Goal: Communication & Community: Share content

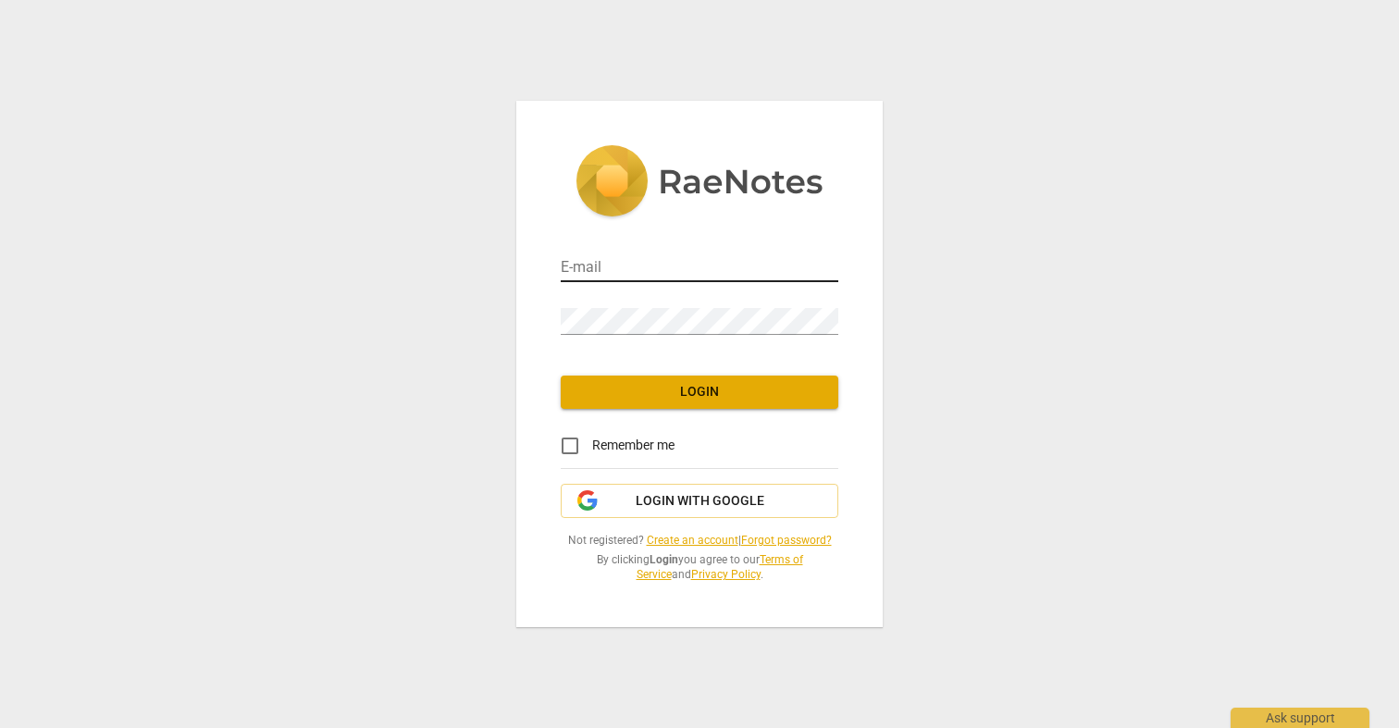
click at [660, 265] on input "email" at bounding box center [700, 268] width 278 height 27
type input "[EMAIL_ADDRESS][DOMAIN_NAME]"
click at [701, 405] on button "Login" at bounding box center [700, 392] width 278 height 33
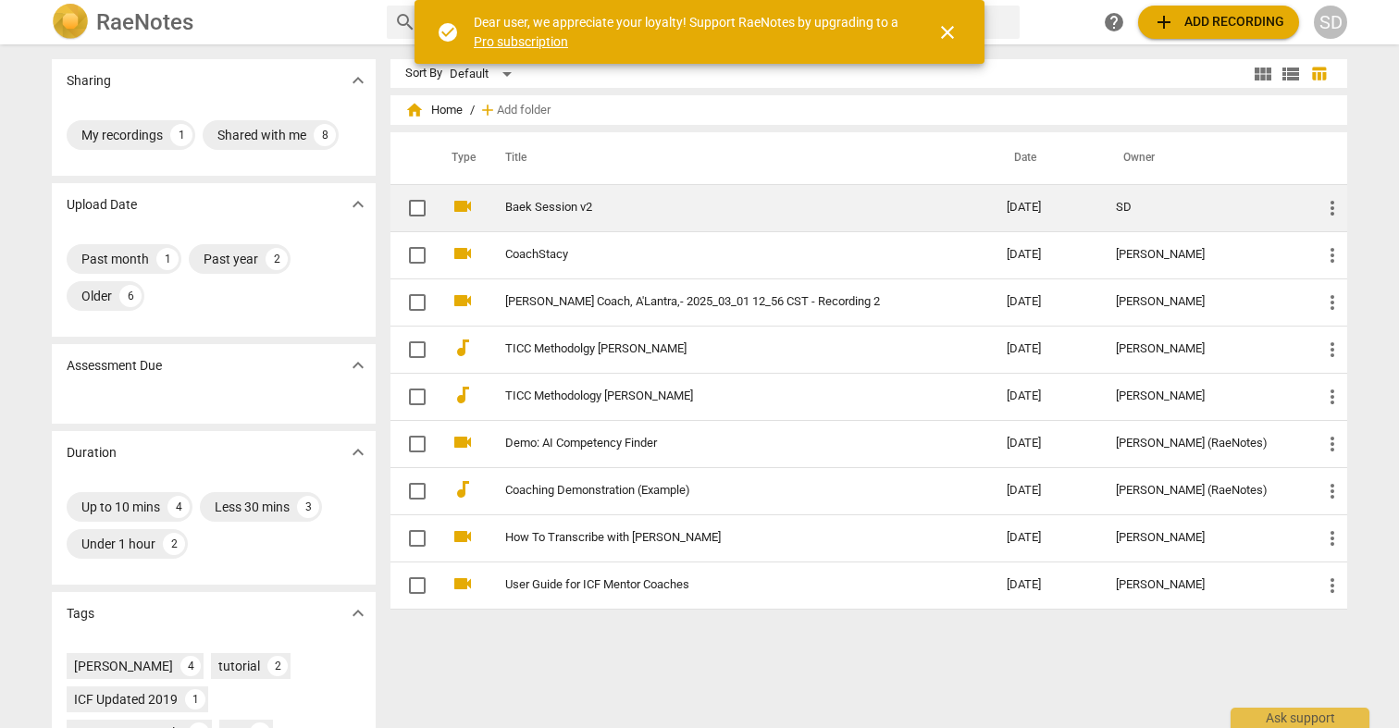
click at [1331, 206] on span "more_vert" at bounding box center [1332, 208] width 22 height 22
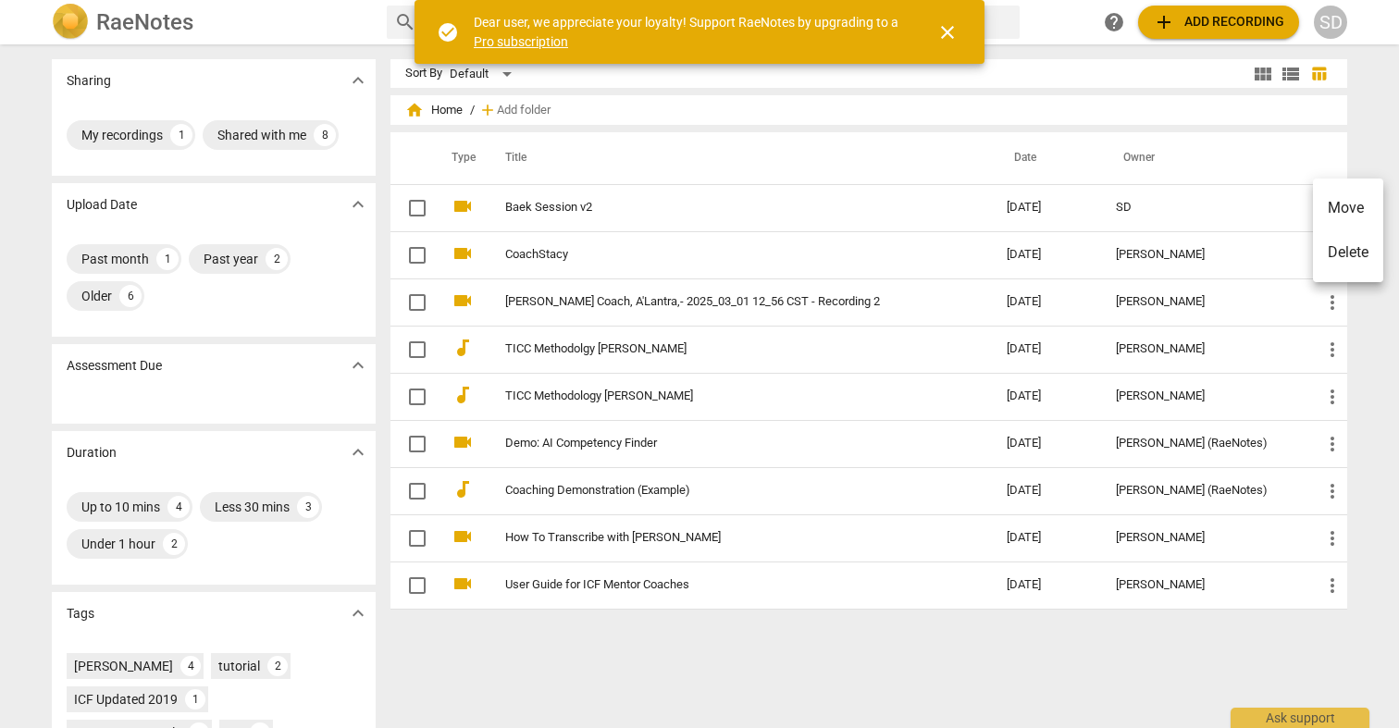
click at [1243, 205] on div at bounding box center [699, 364] width 1399 height 728
click at [262, 141] on div "Shared with me" at bounding box center [261, 135] width 89 height 19
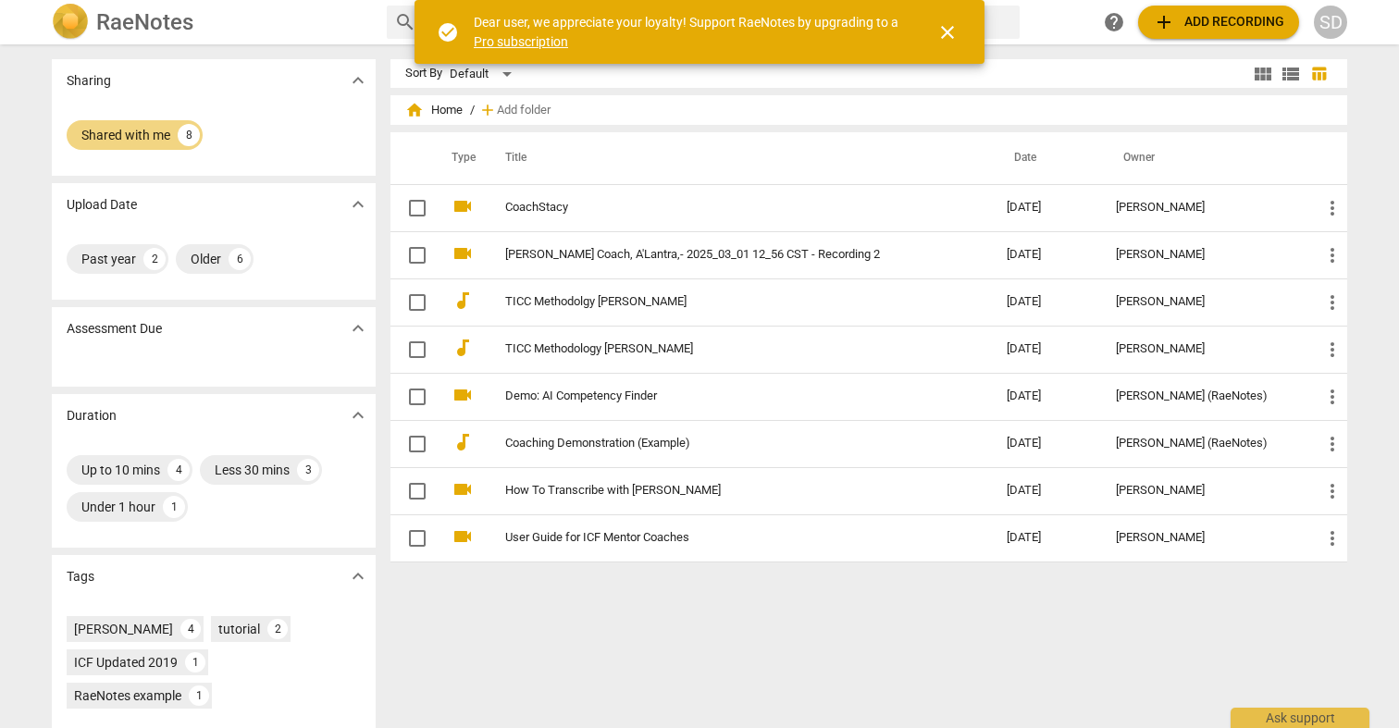
click at [354, 83] on span "expand_more" at bounding box center [358, 80] width 22 height 22
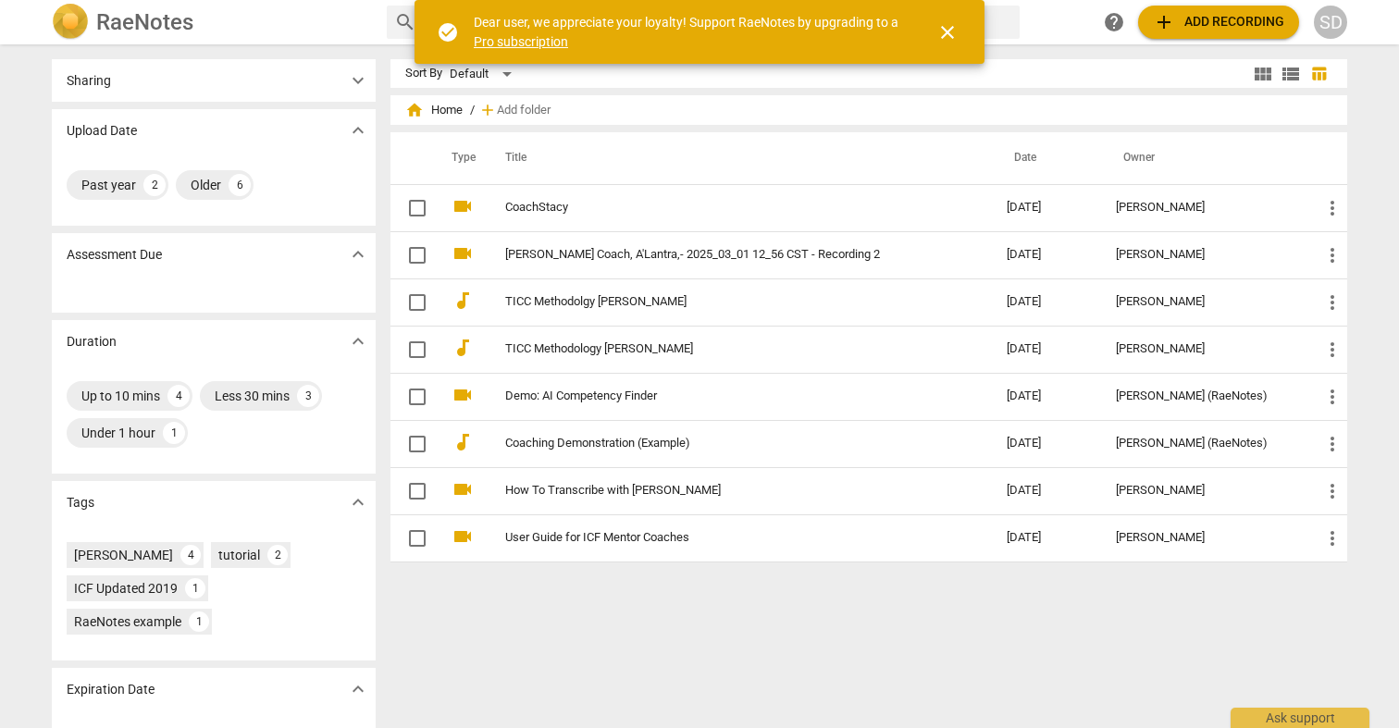
click at [354, 83] on span "expand_more" at bounding box center [358, 80] width 22 height 22
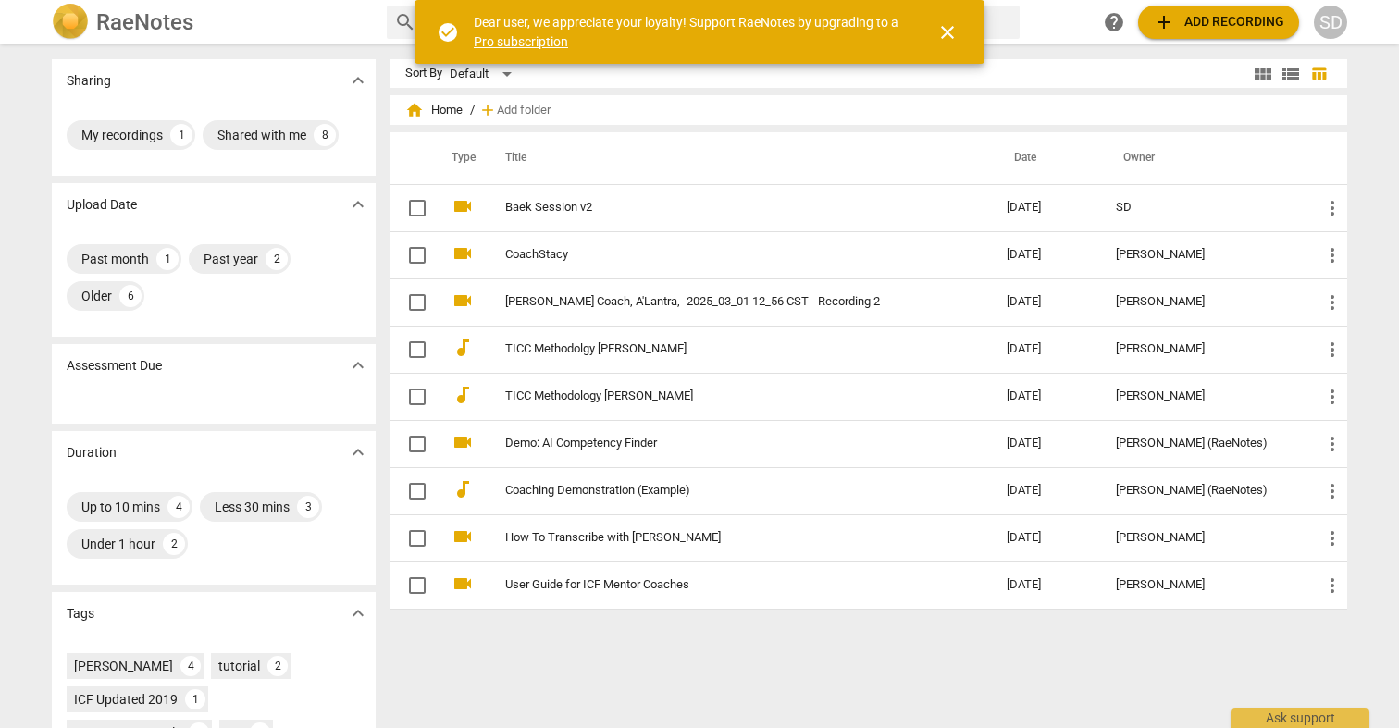
click at [947, 41] on span "close" at bounding box center [948, 32] width 22 height 22
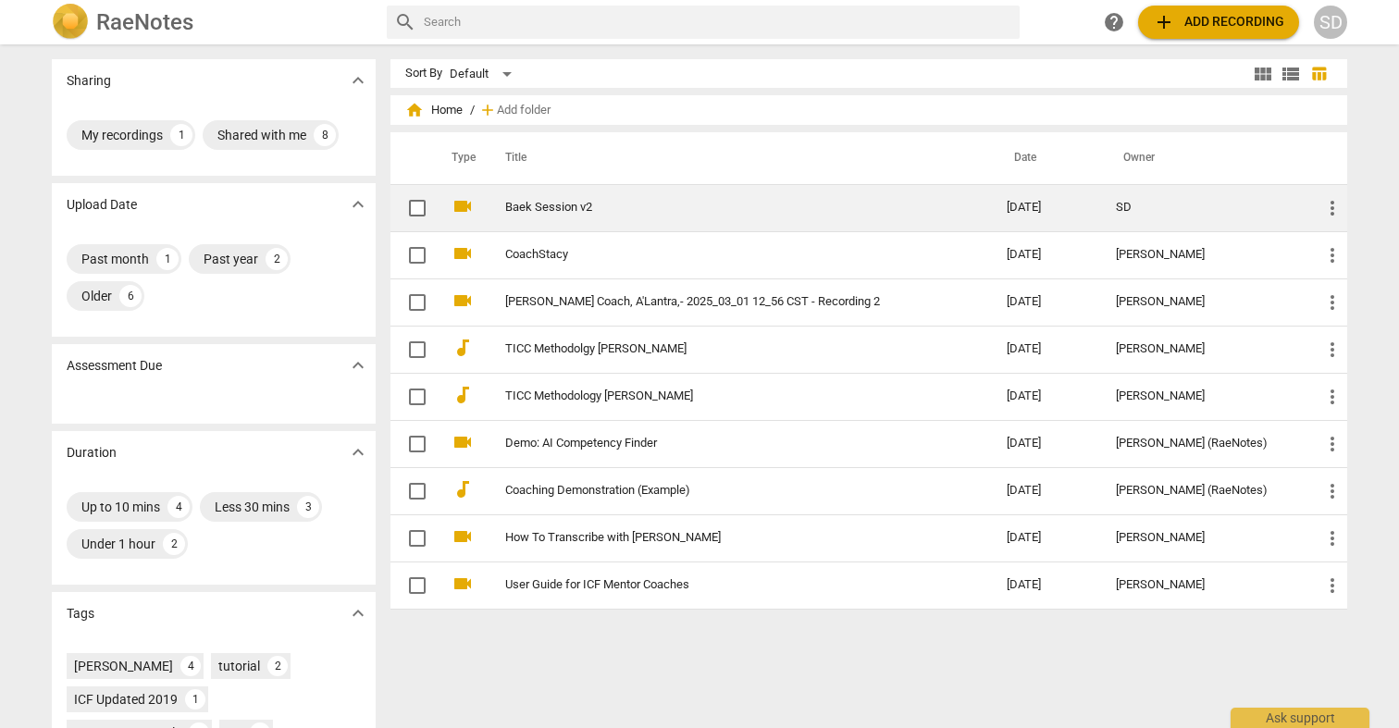
click at [554, 201] on link "Baek Session v2" at bounding box center [722, 208] width 435 height 14
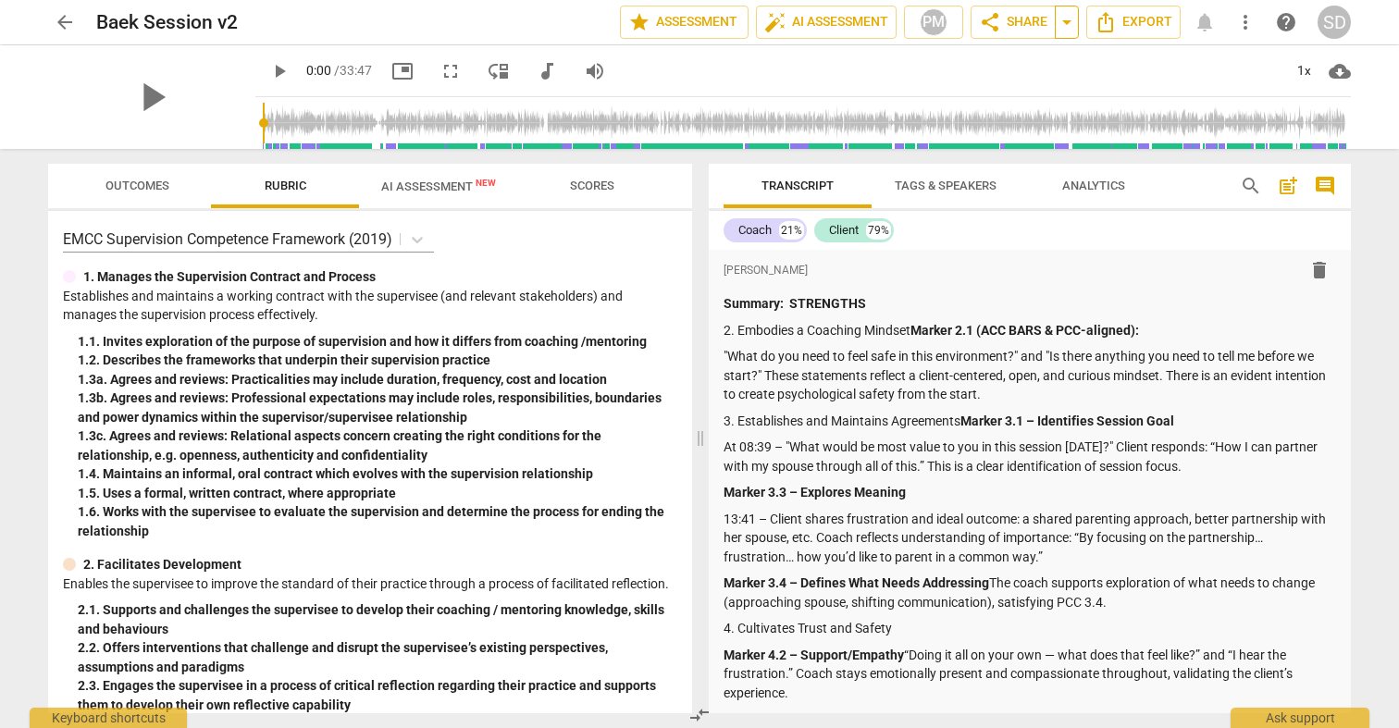
click at [1066, 23] on span "arrow_drop_down" at bounding box center [1067, 22] width 22 height 22
click at [54, 21] on span "arrow_back" at bounding box center [65, 22] width 22 height 22
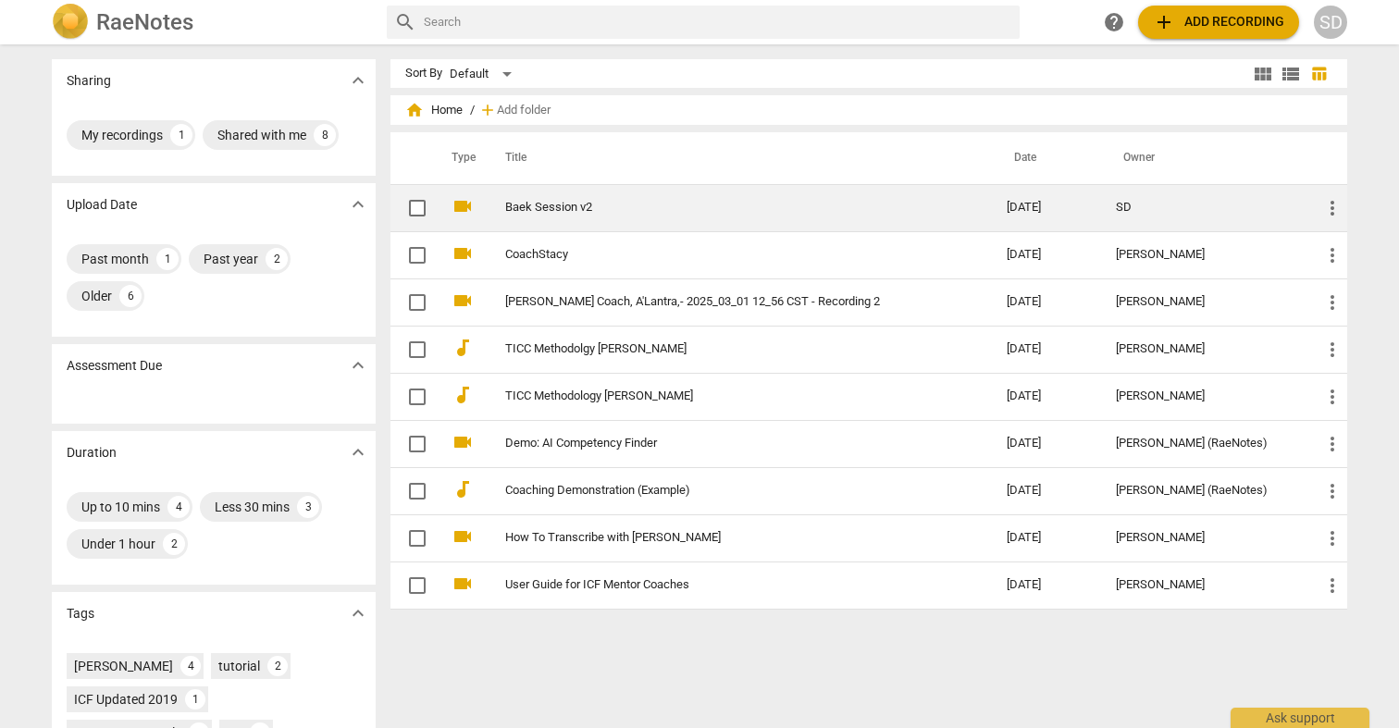
click at [1329, 205] on span "more_vert" at bounding box center [1332, 208] width 22 height 22
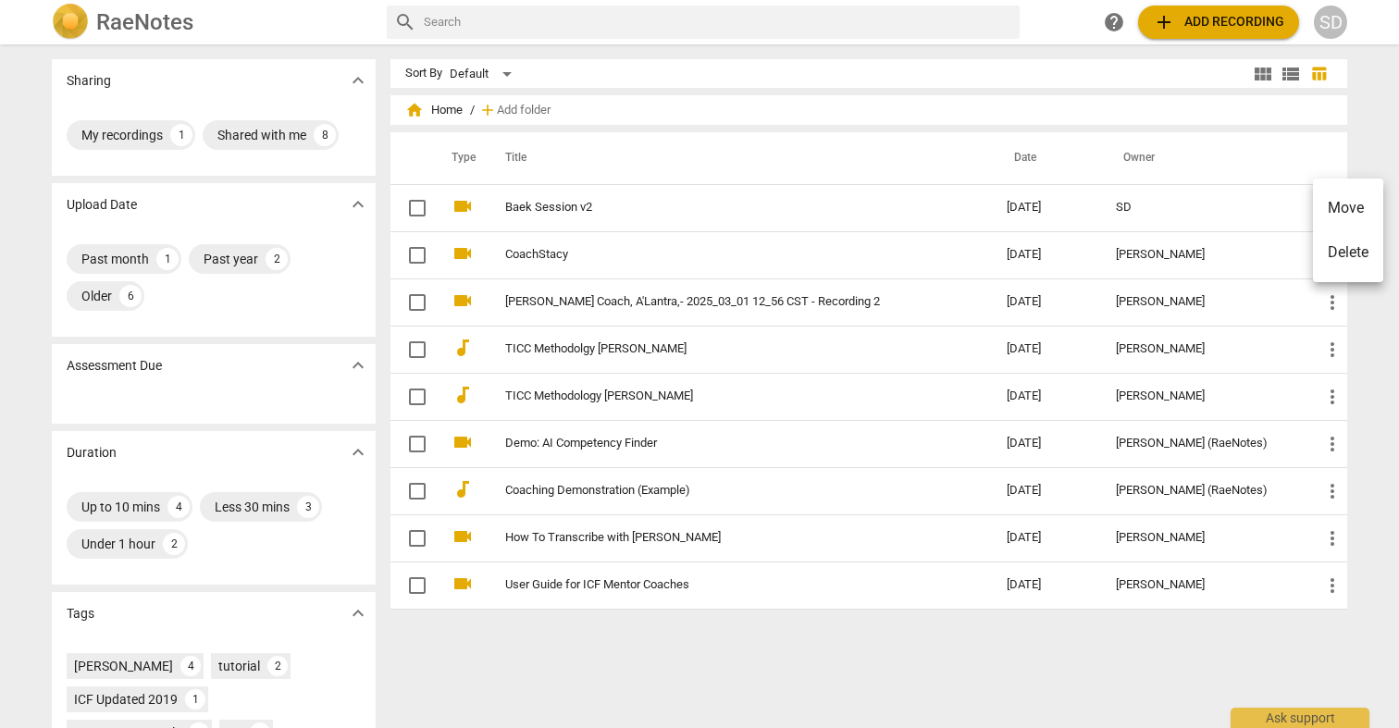
click at [1242, 206] on div at bounding box center [699, 364] width 1399 height 728
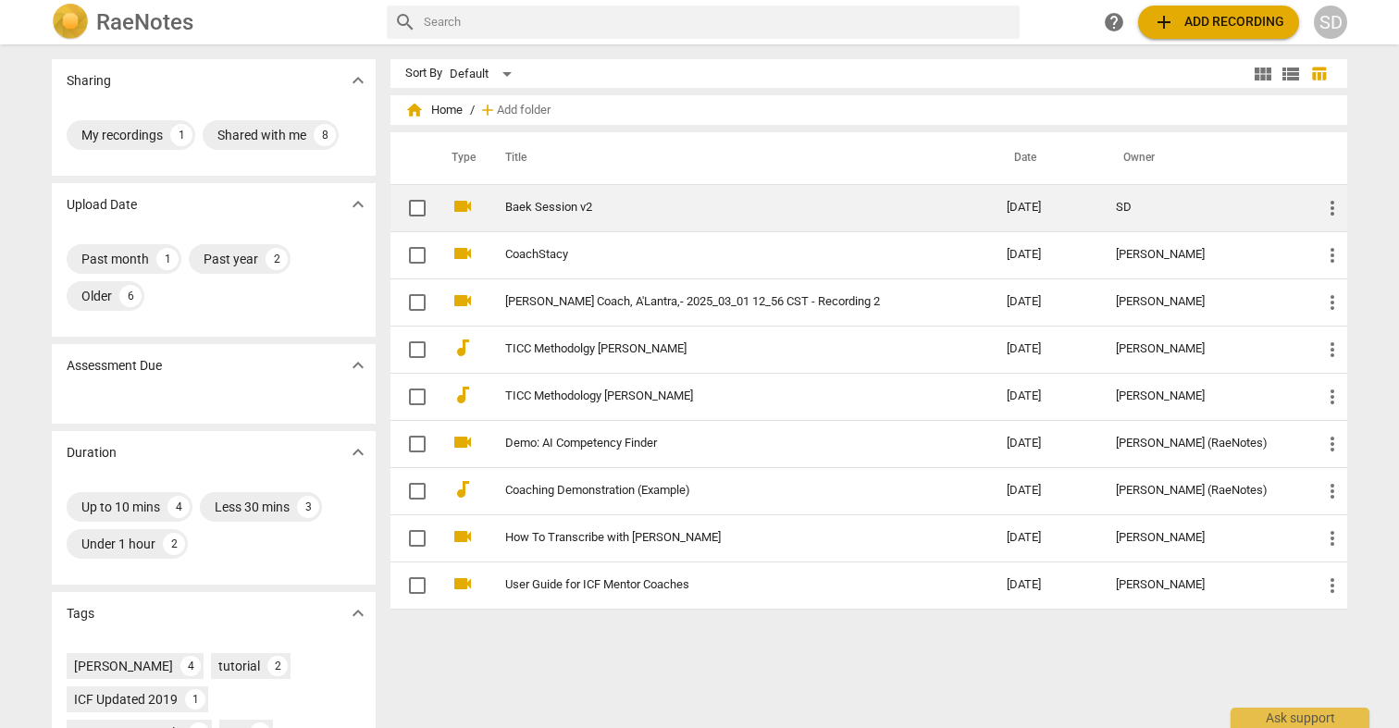
click at [413, 208] on input "checkbox" at bounding box center [417, 208] width 39 height 22
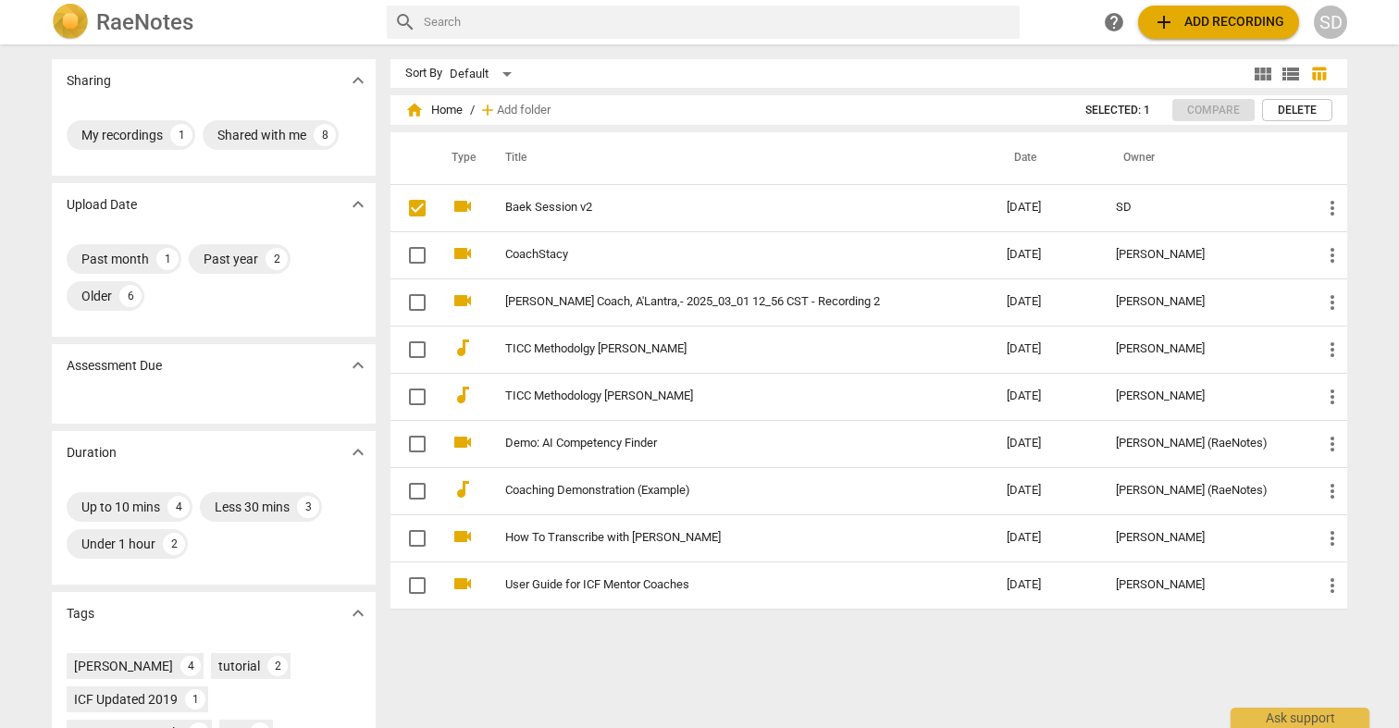
click at [1334, 23] on div "SD" at bounding box center [1330, 22] width 33 height 33
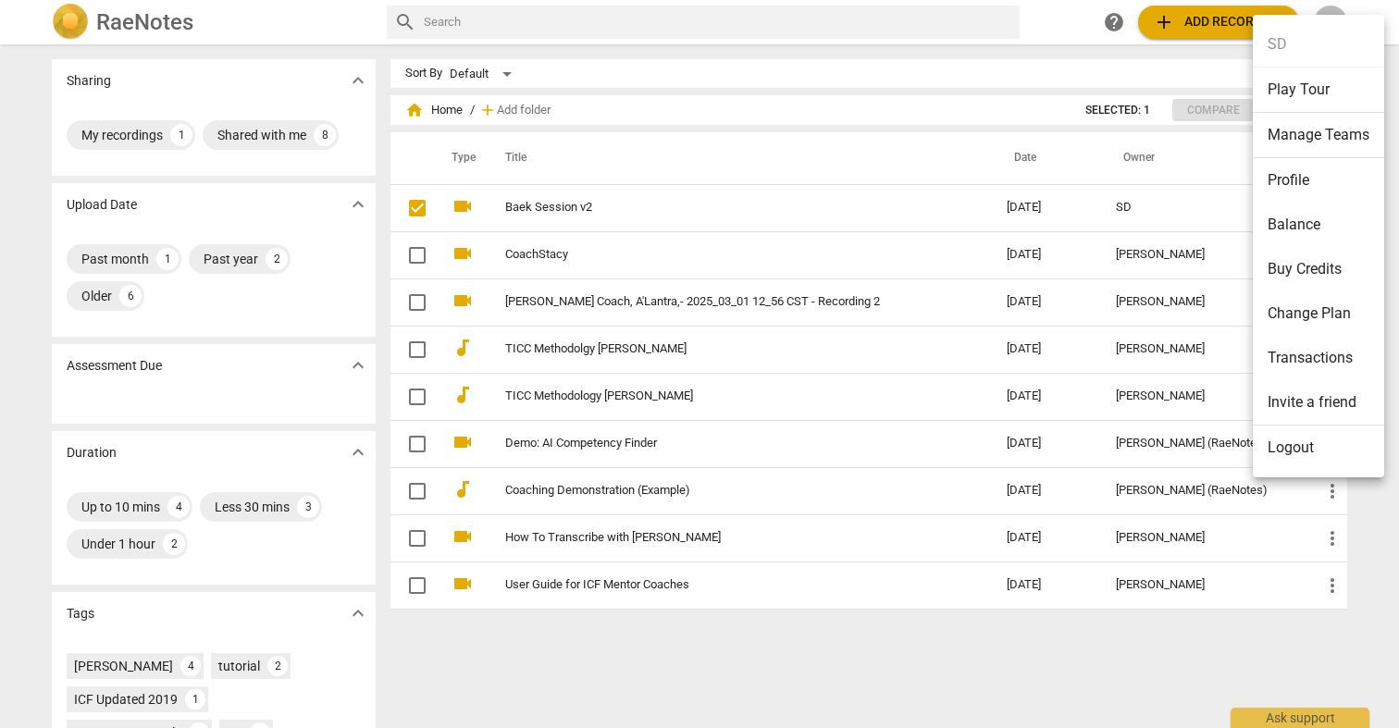
click at [664, 677] on div at bounding box center [699, 364] width 1399 height 728
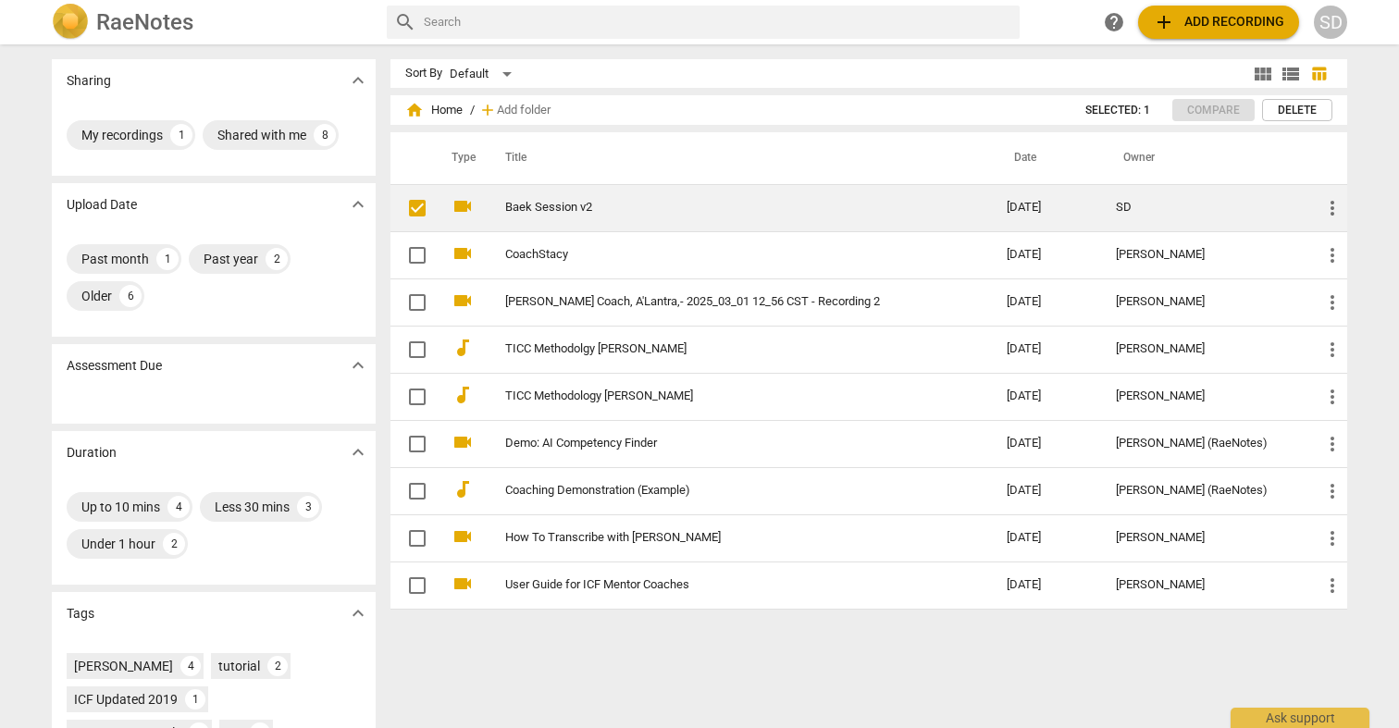
click at [1322, 210] on span "more_vert" at bounding box center [1332, 208] width 22 height 22
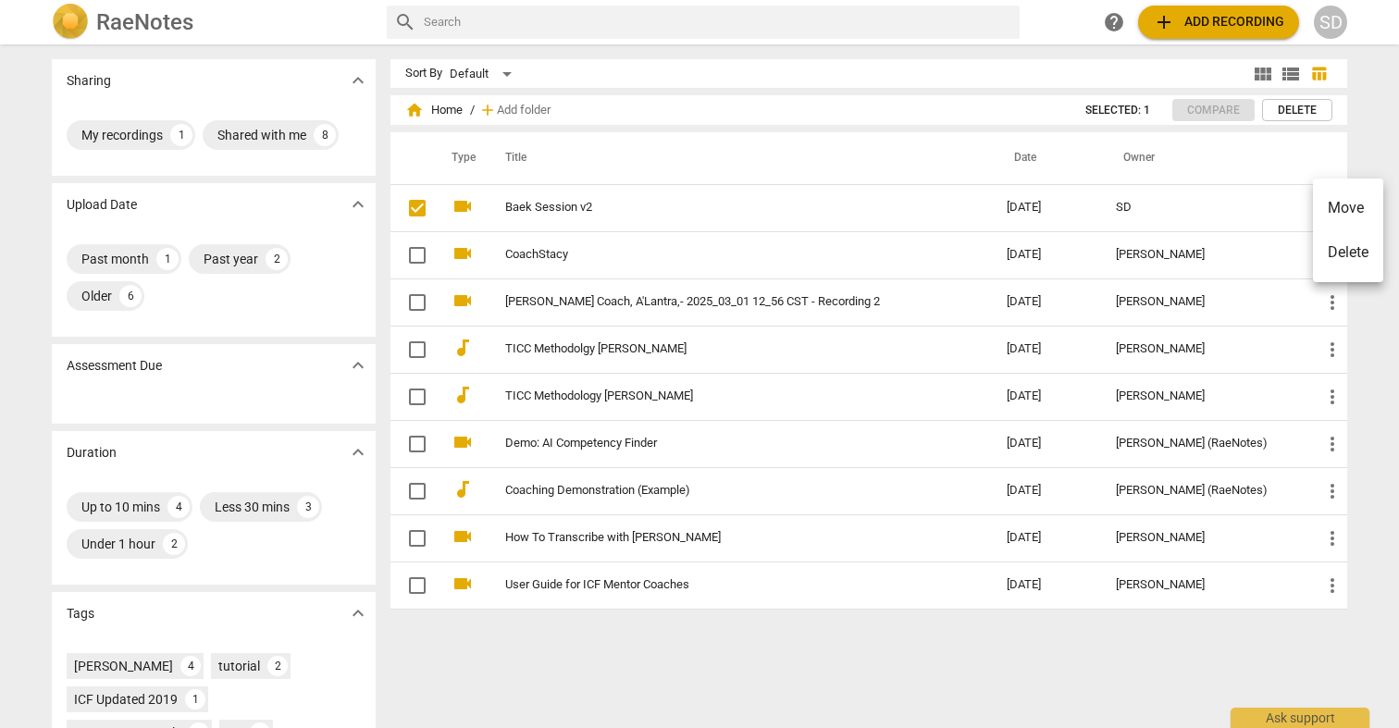
click at [1262, 213] on div at bounding box center [699, 364] width 1399 height 728
click at [105, 665] on div "[PERSON_NAME]" at bounding box center [123, 666] width 99 height 19
checkbox input "false"
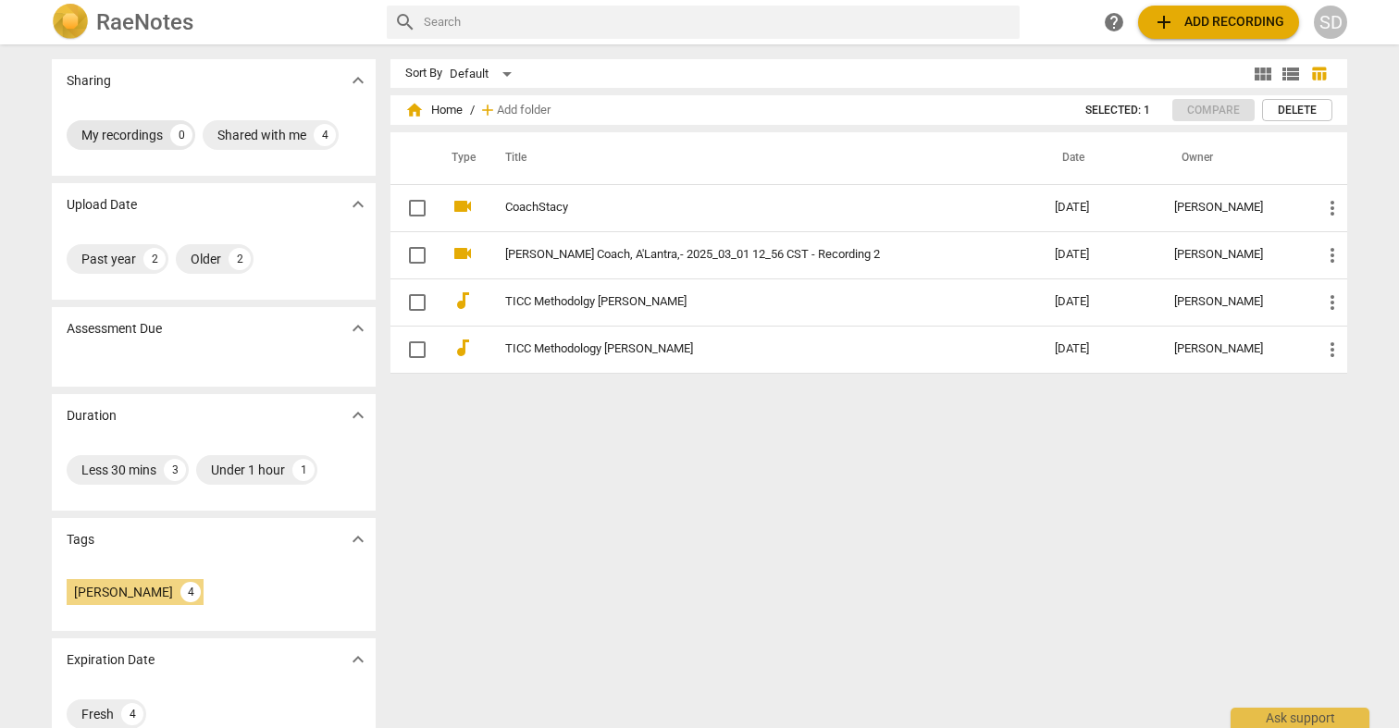
click at [111, 136] on div "My recordings" at bounding box center [121, 135] width 81 height 19
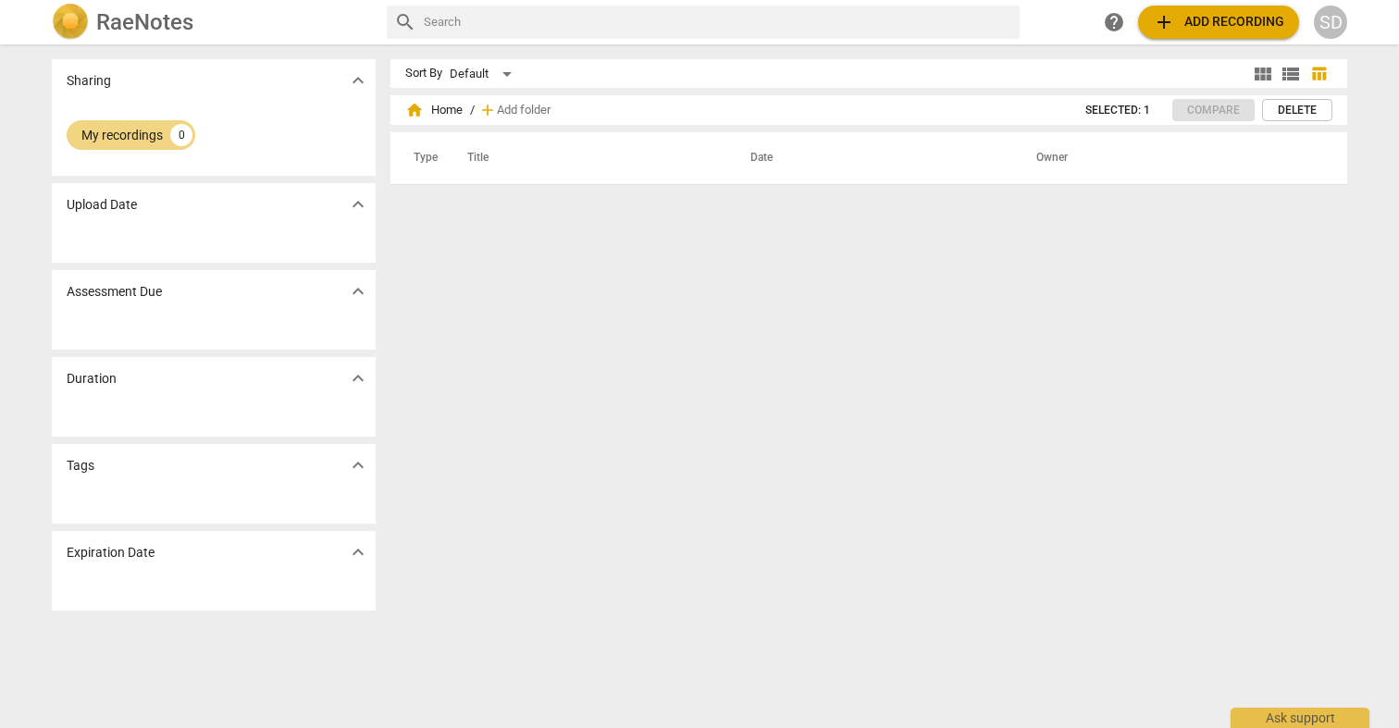
click at [104, 22] on h2 "RaeNotes" at bounding box center [144, 22] width 97 height 26
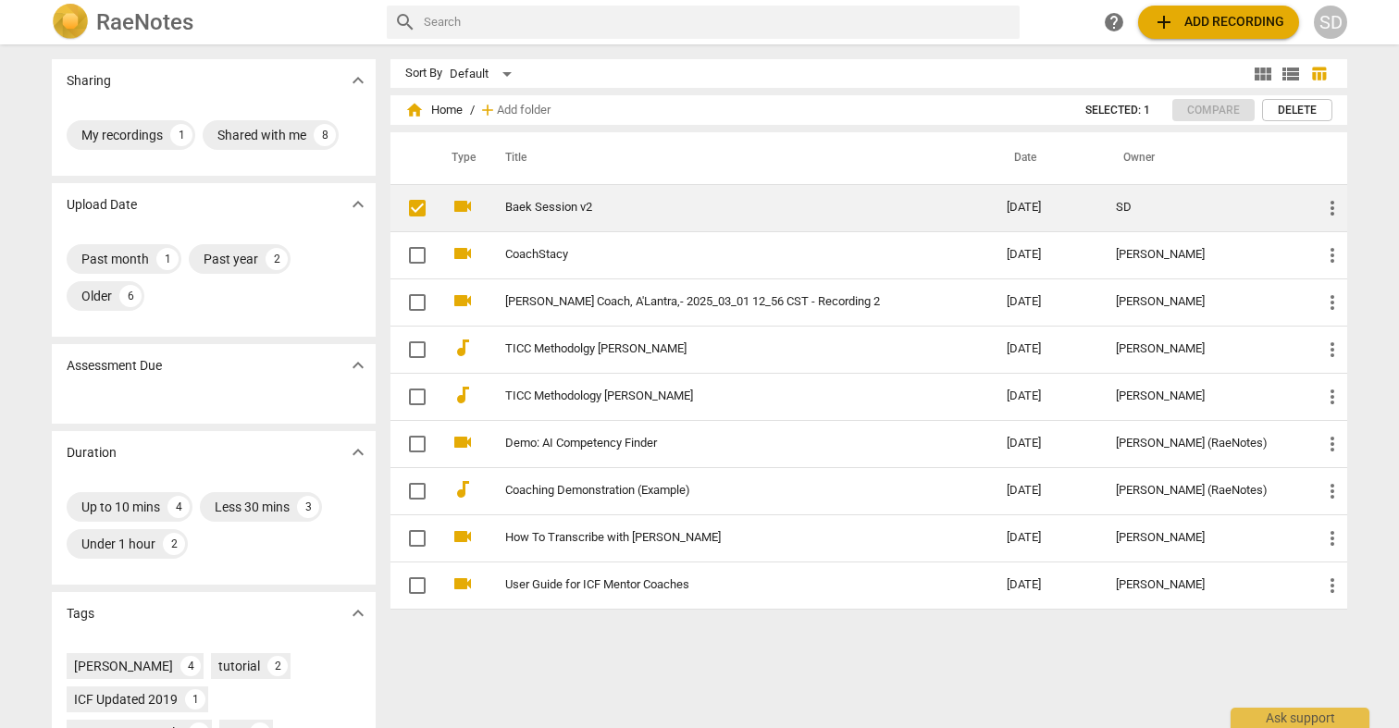
click at [598, 216] on td "Baek Session v2" at bounding box center [737, 207] width 509 height 47
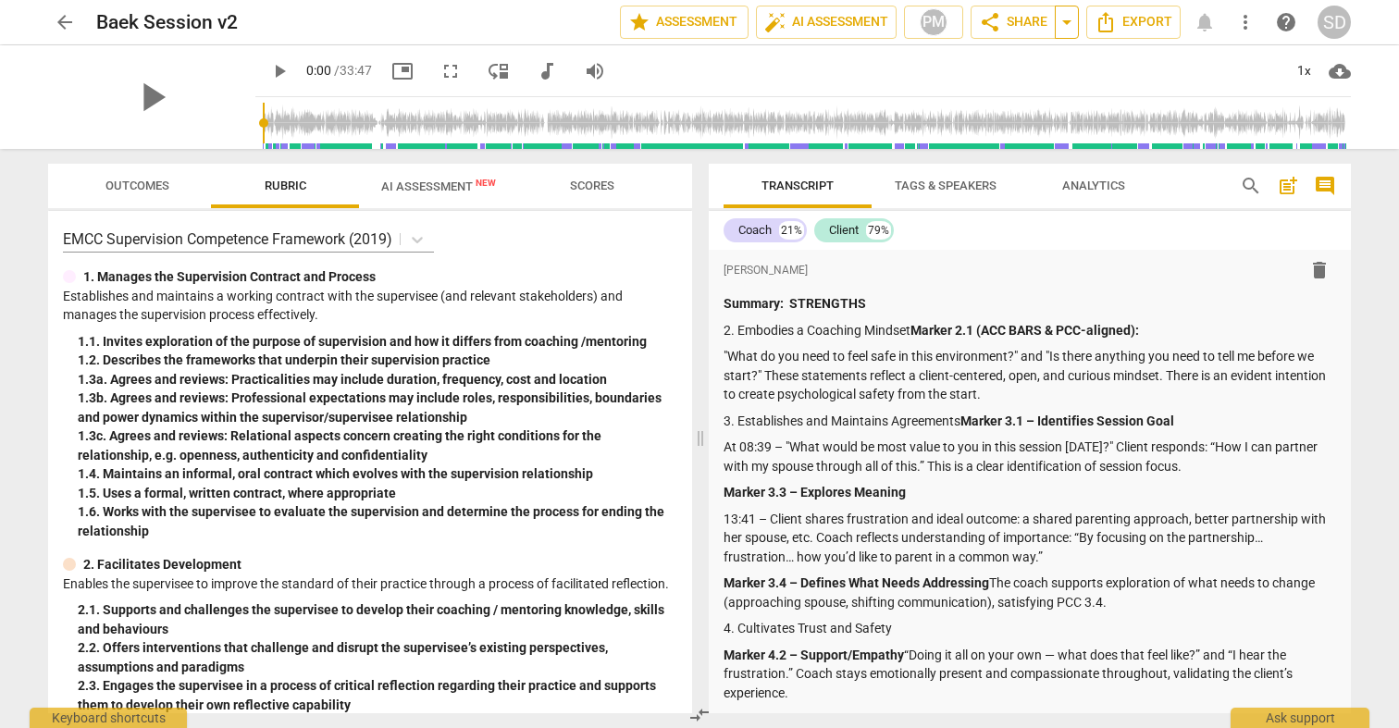
click at [1069, 25] on span "arrow_drop_down" at bounding box center [1067, 22] width 22 height 22
click at [1033, 25] on span "share Share" at bounding box center [1013, 22] width 68 height 22
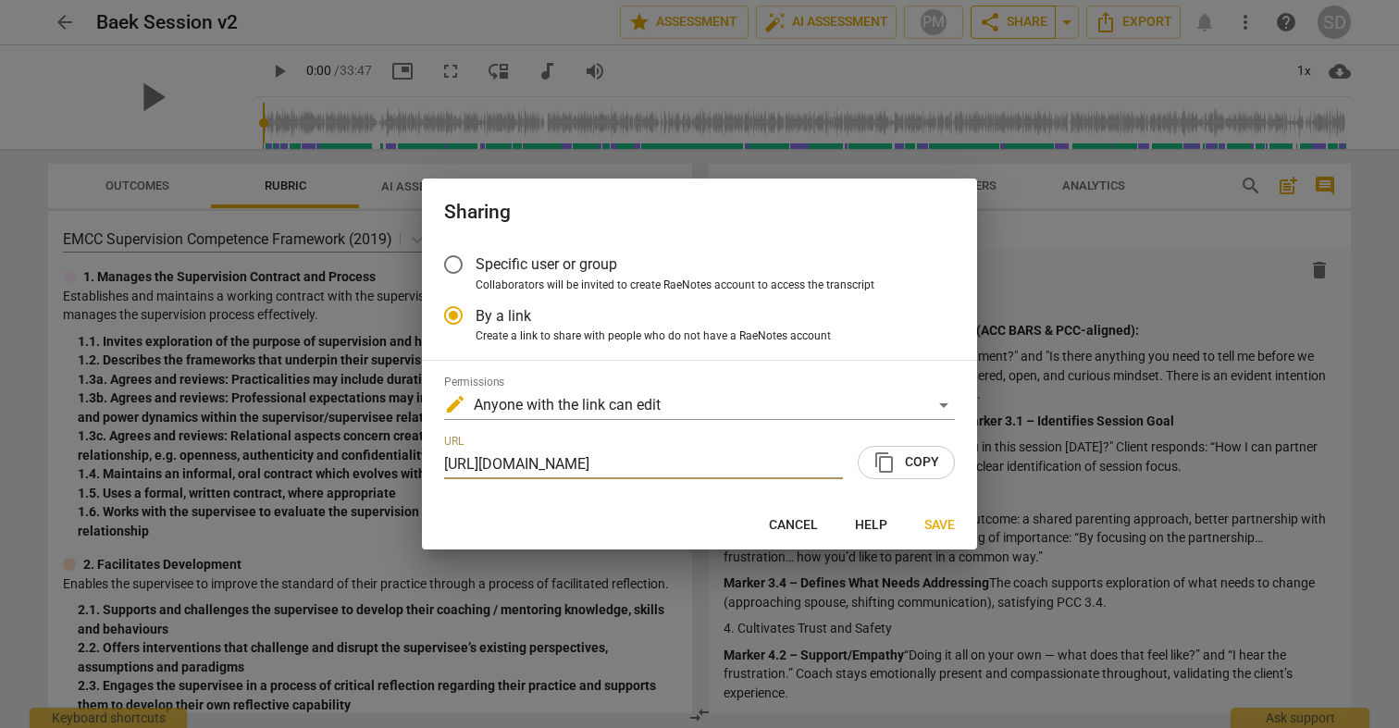
scroll to position [0, 91]
radio input "false"
click at [460, 263] on input "Specific user or group" at bounding box center [453, 264] width 44 height 44
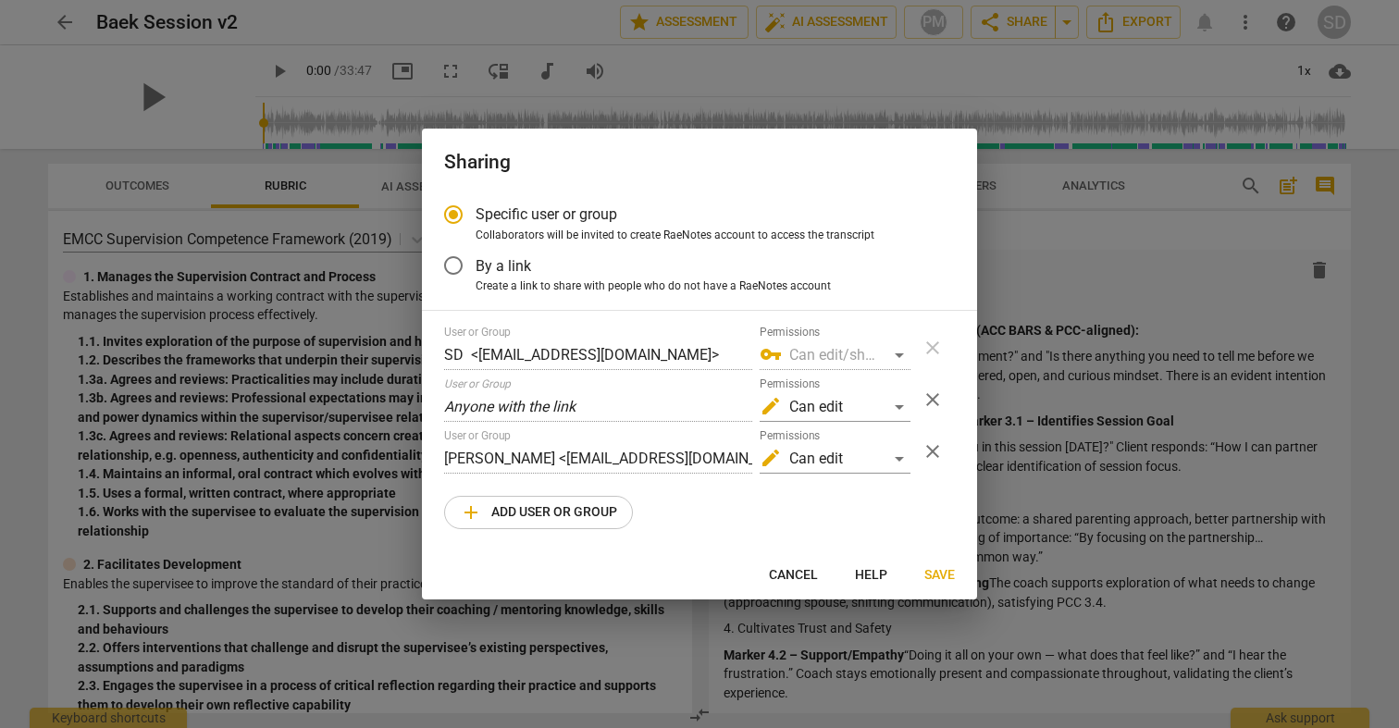
click at [582, 509] on span "add Add user or group" at bounding box center [538, 513] width 157 height 22
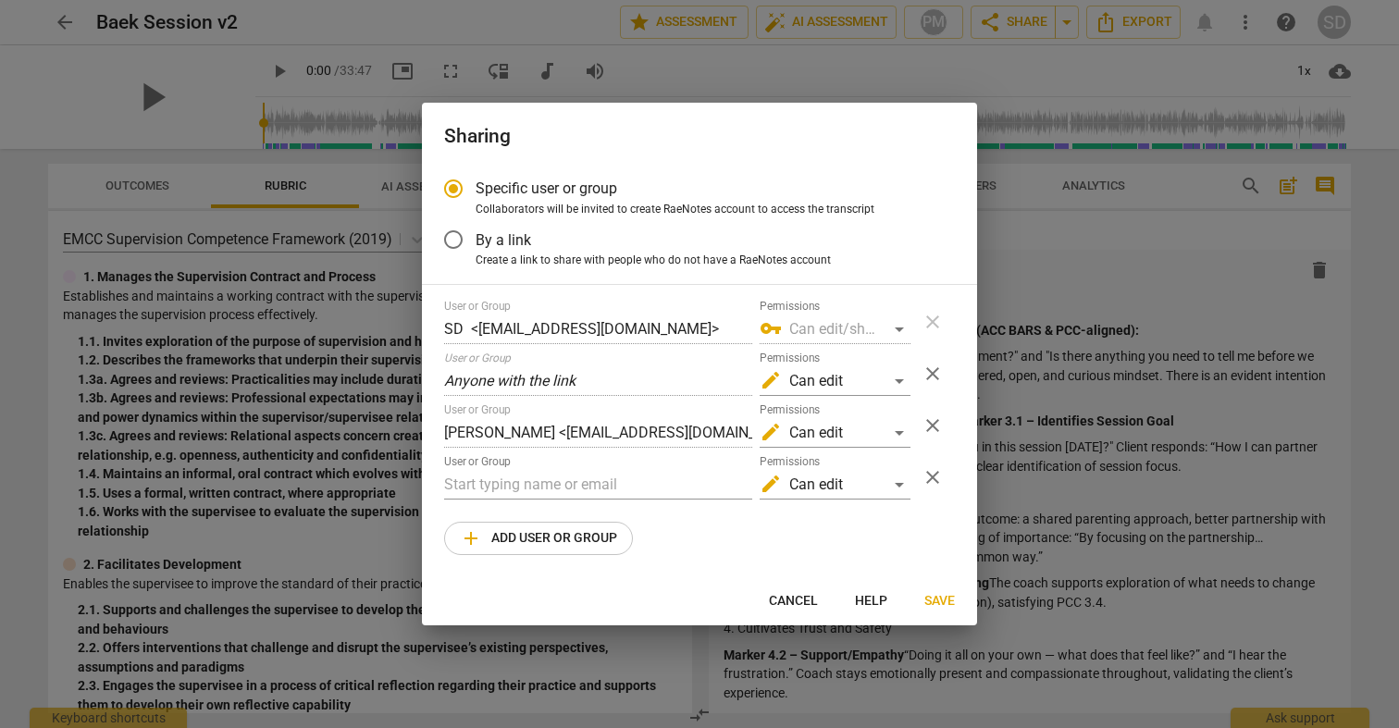
click at [937, 478] on span "close" at bounding box center [933, 477] width 22 height 22
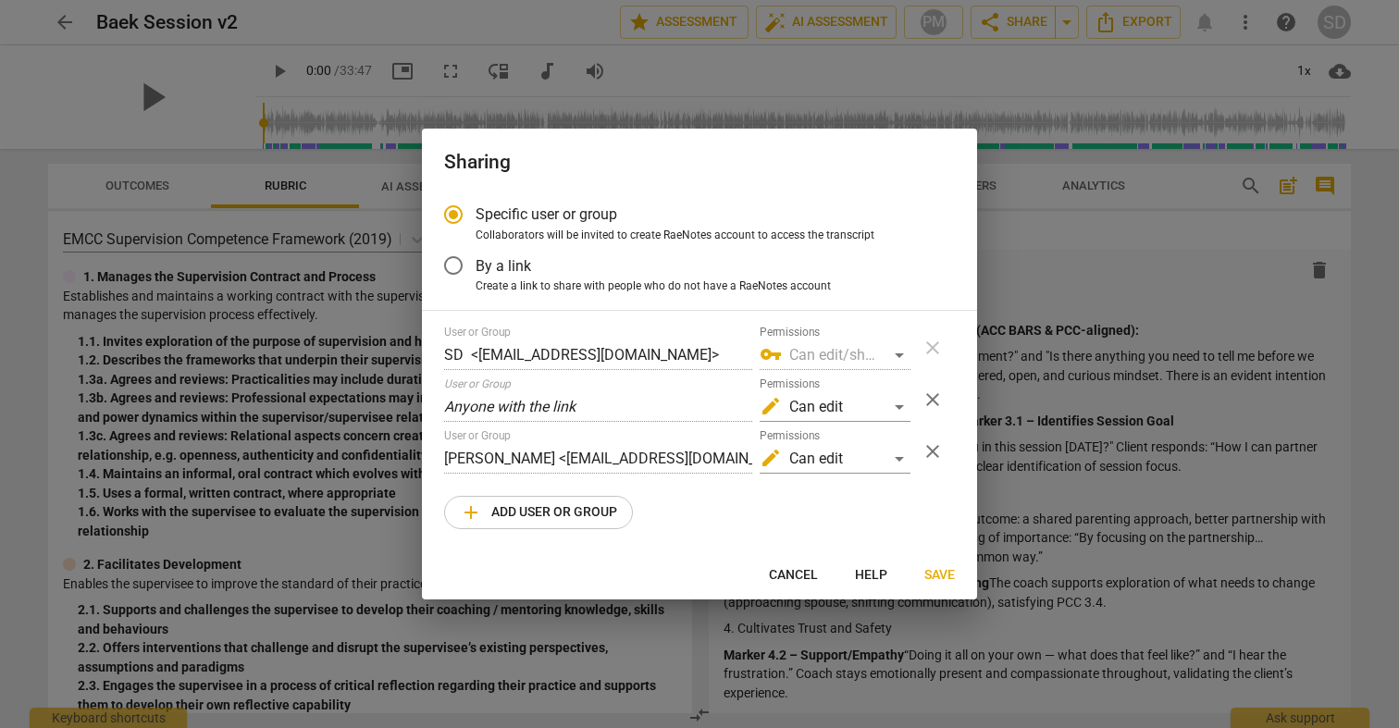
click at [949, 577] on span "Save" at bounding box center [939, 575] width 31 height 19
radio input "false"
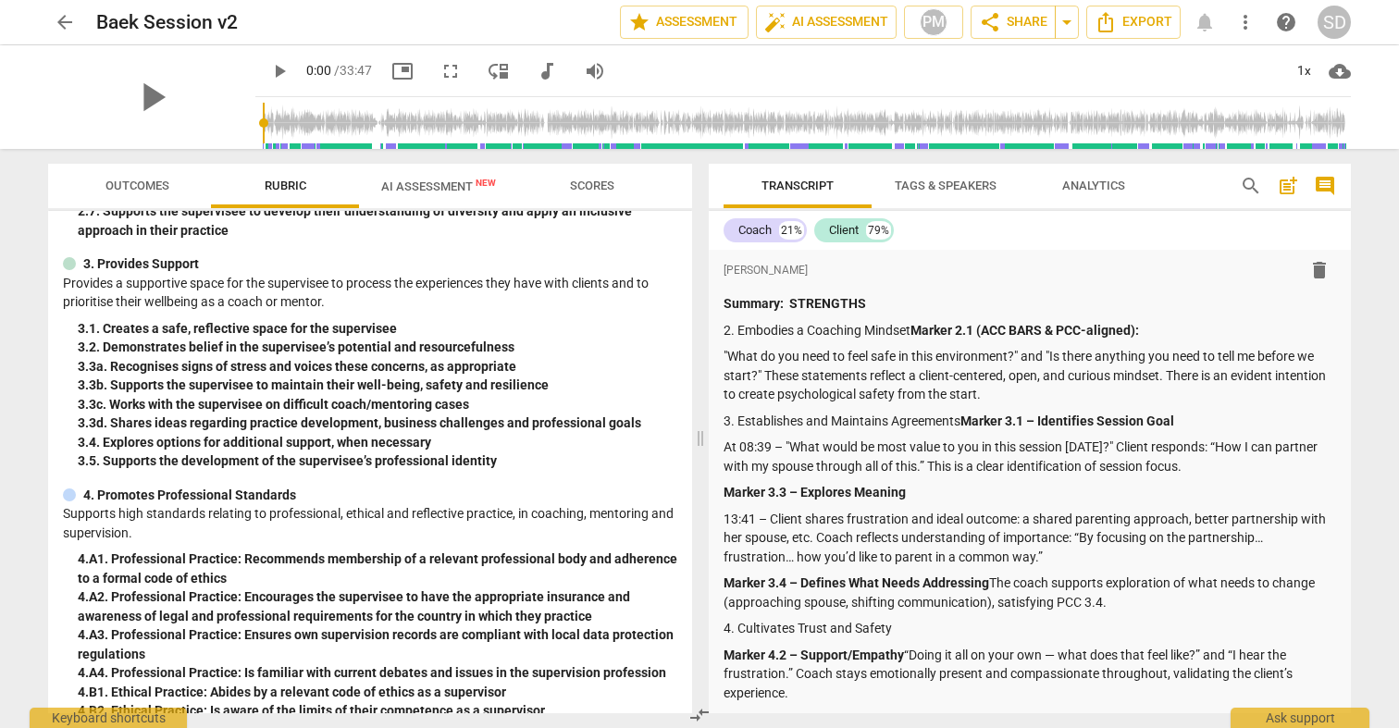
scroll to position [0, 0]
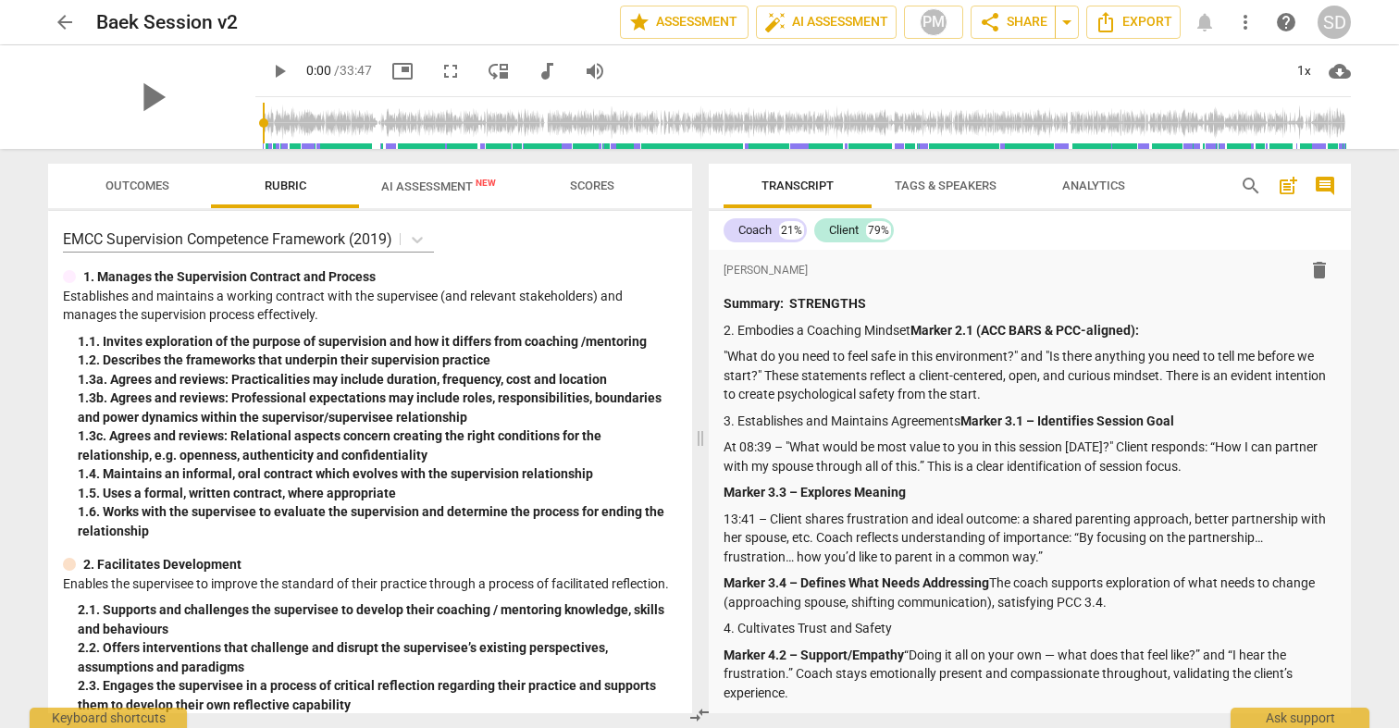
click at [60, 16] on span "arrow_back" at bounding box center [65, 22] width 22 height 22
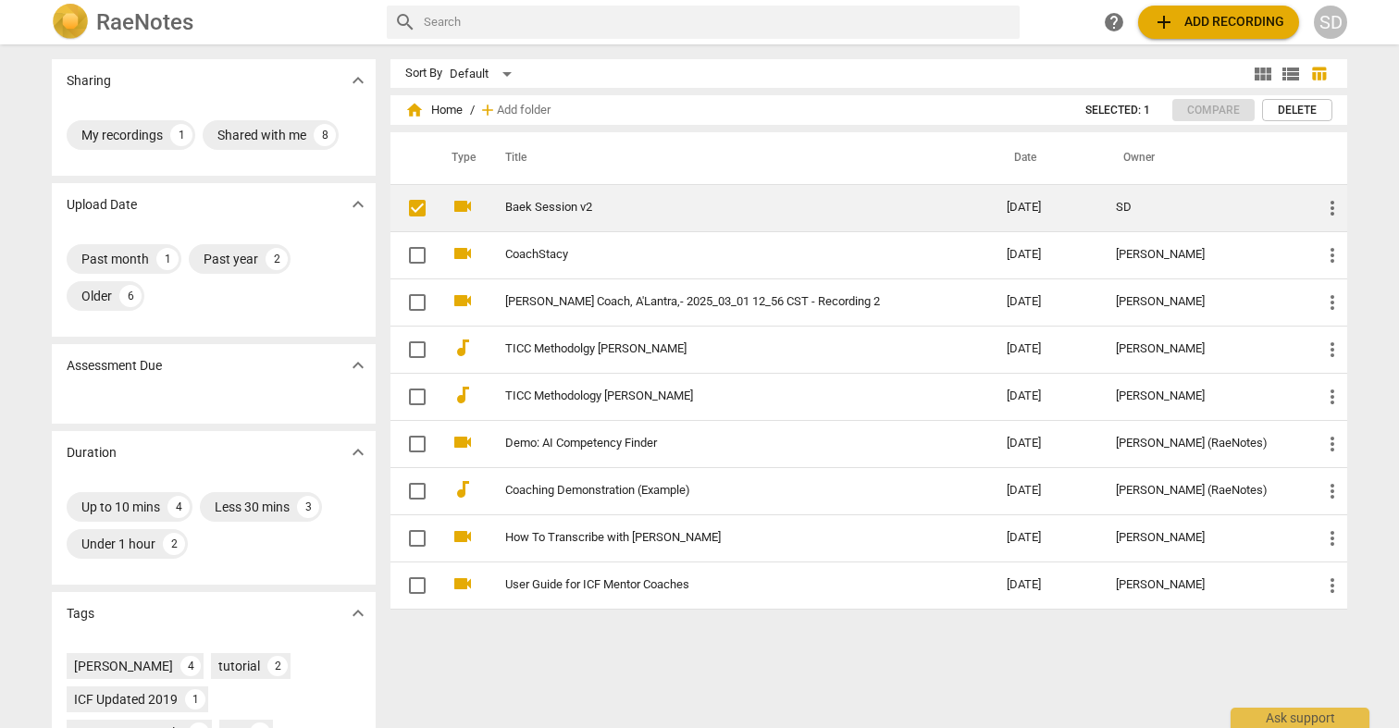
click at [1331, 203] on span "more_vert" at bounding box center [1332, 208] width 22 height 22
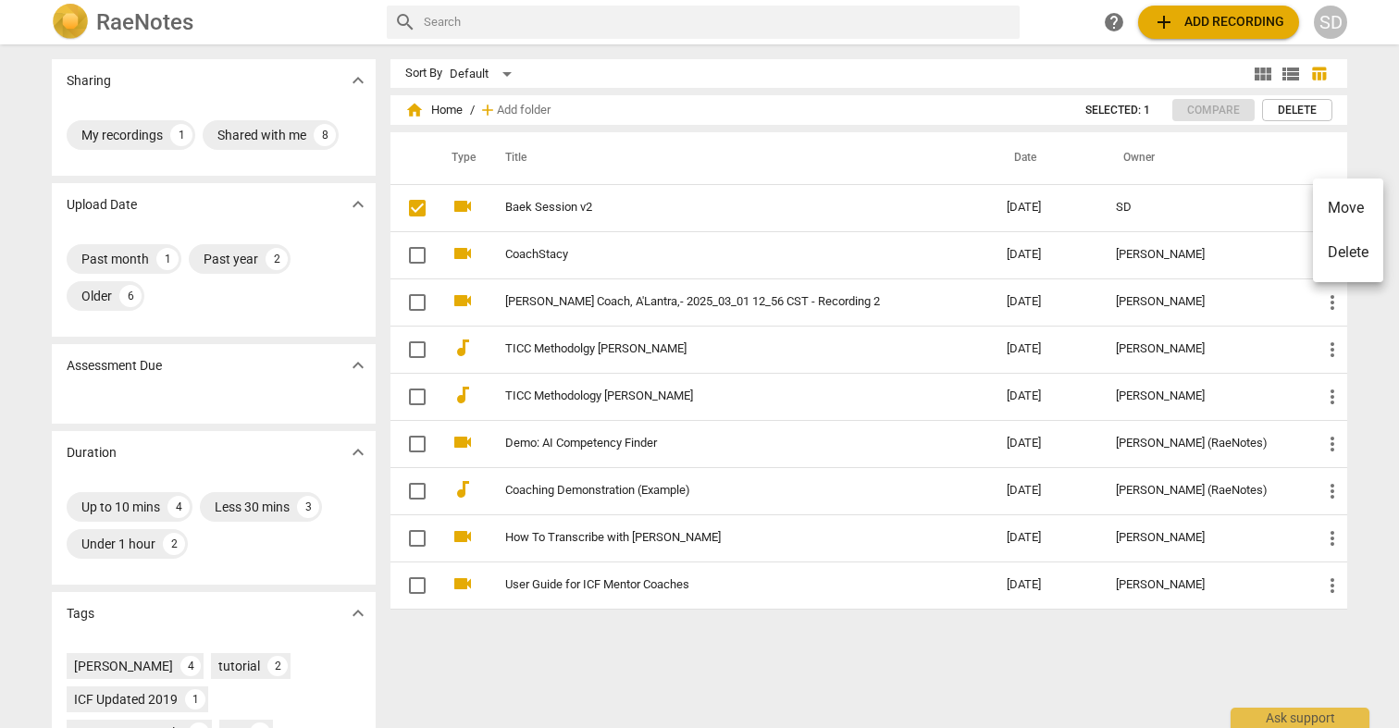
click at [562, 211] on div at bounding box center [699, 364] width 1399 height 728
click at [562, 211] on link "Baek Session v2" at bounding box center [722, 208] width 435 height 14
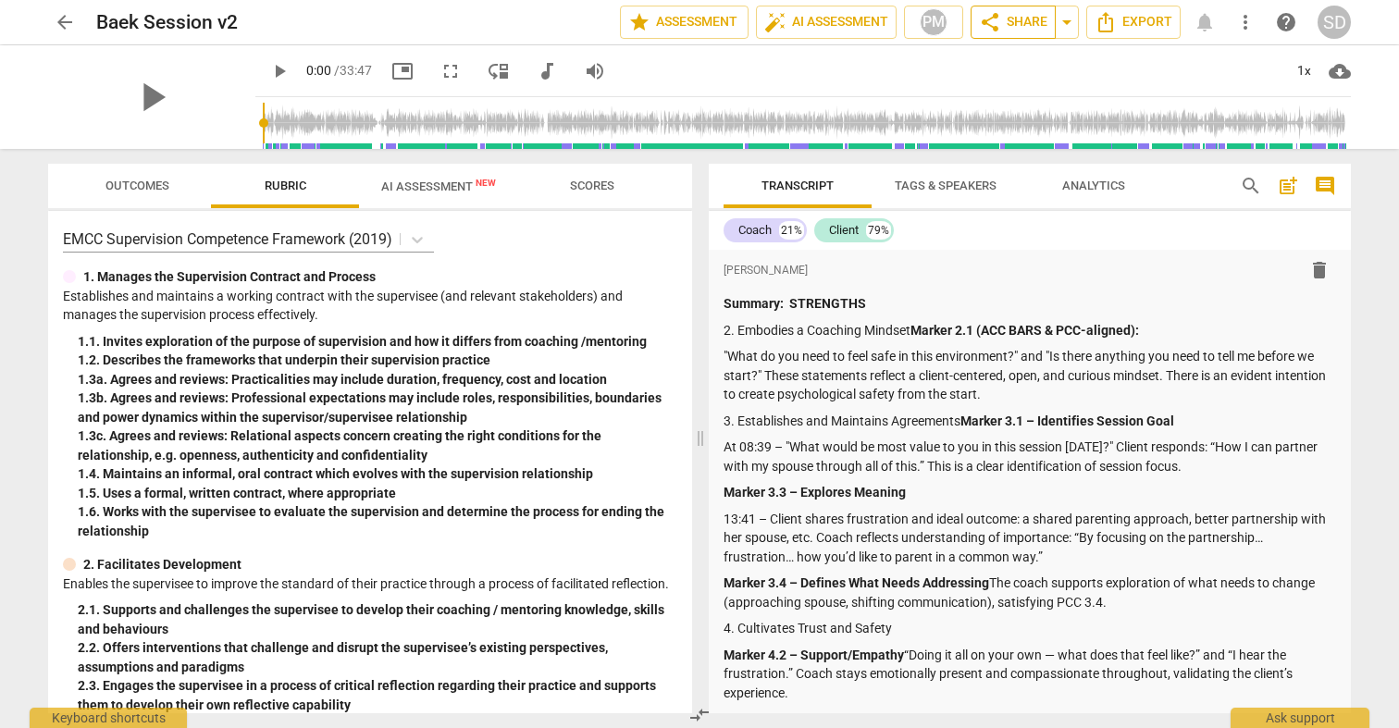
click at [1014, 22] on span "share Share" at bounding box center [1013, 22] width 68 height 22
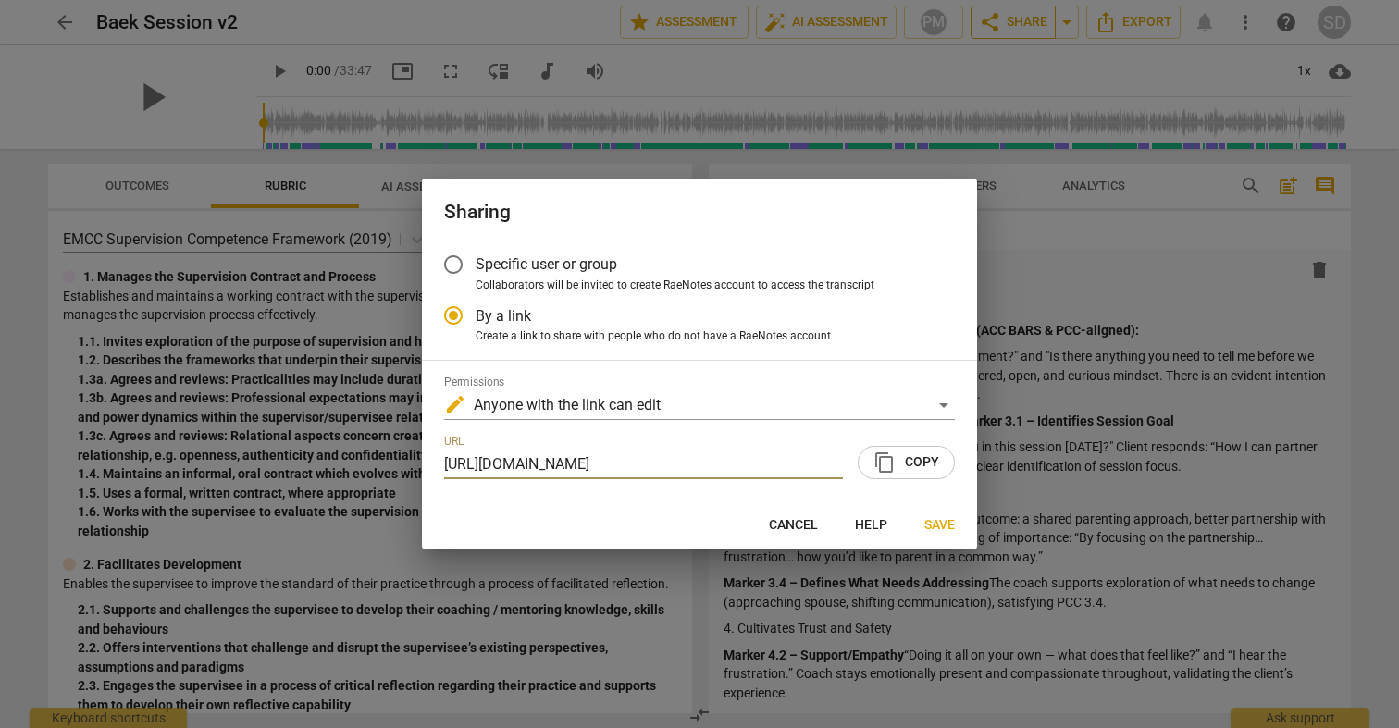
scroll to position [0, 91]
radio input "false"
click at [453, 264] on input "Specific user or group" at bounding box center [453, 264] width 44 height 44
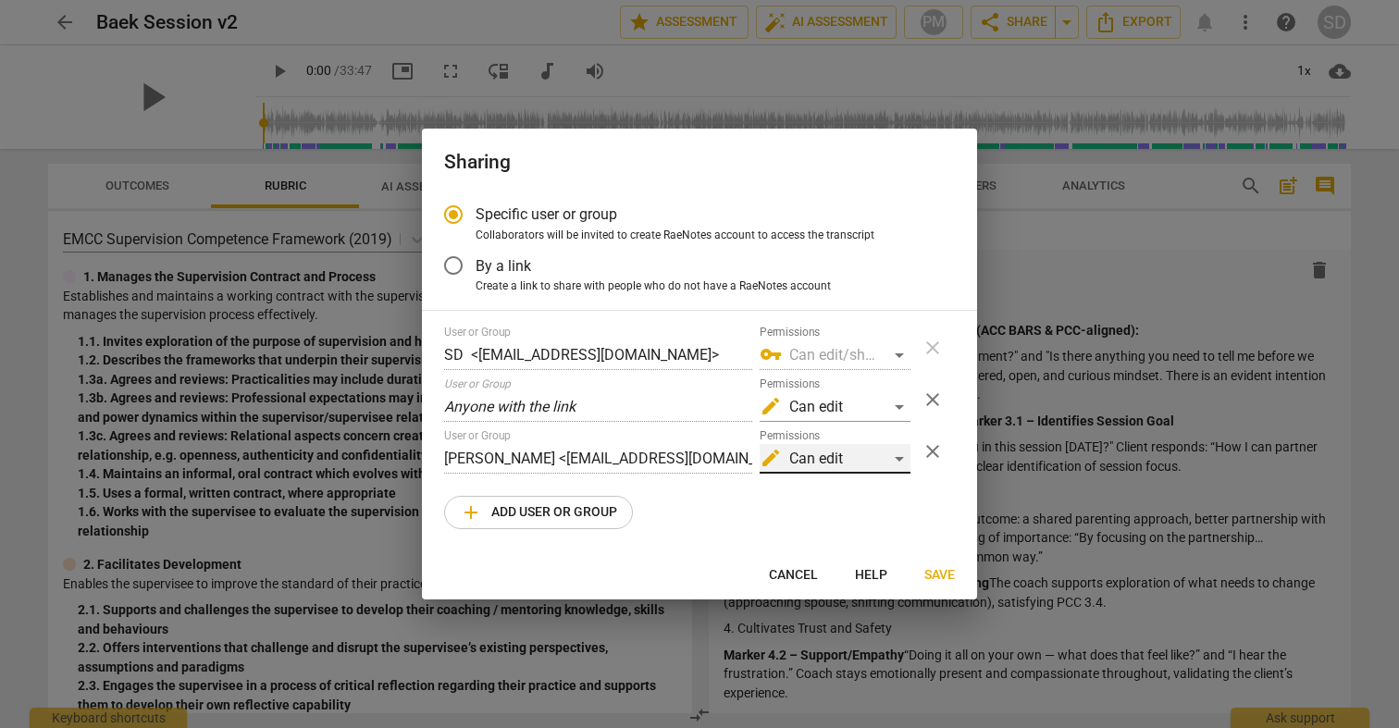
click at [904, 460] on div "edit Can edit" at bounding box center [835, 459] width 151 height 30
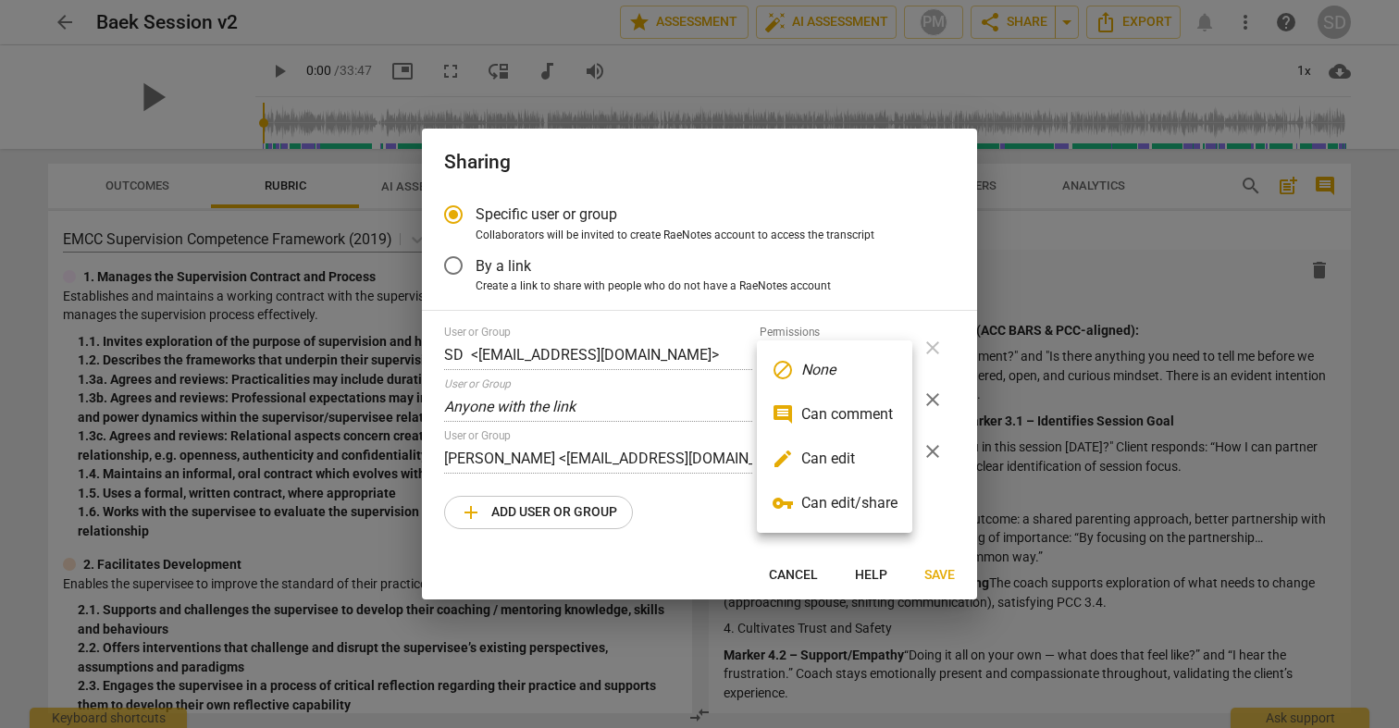
click at [846, 459] on li "edit Can edit" at bounding box center [834, 459] width 155 height 44
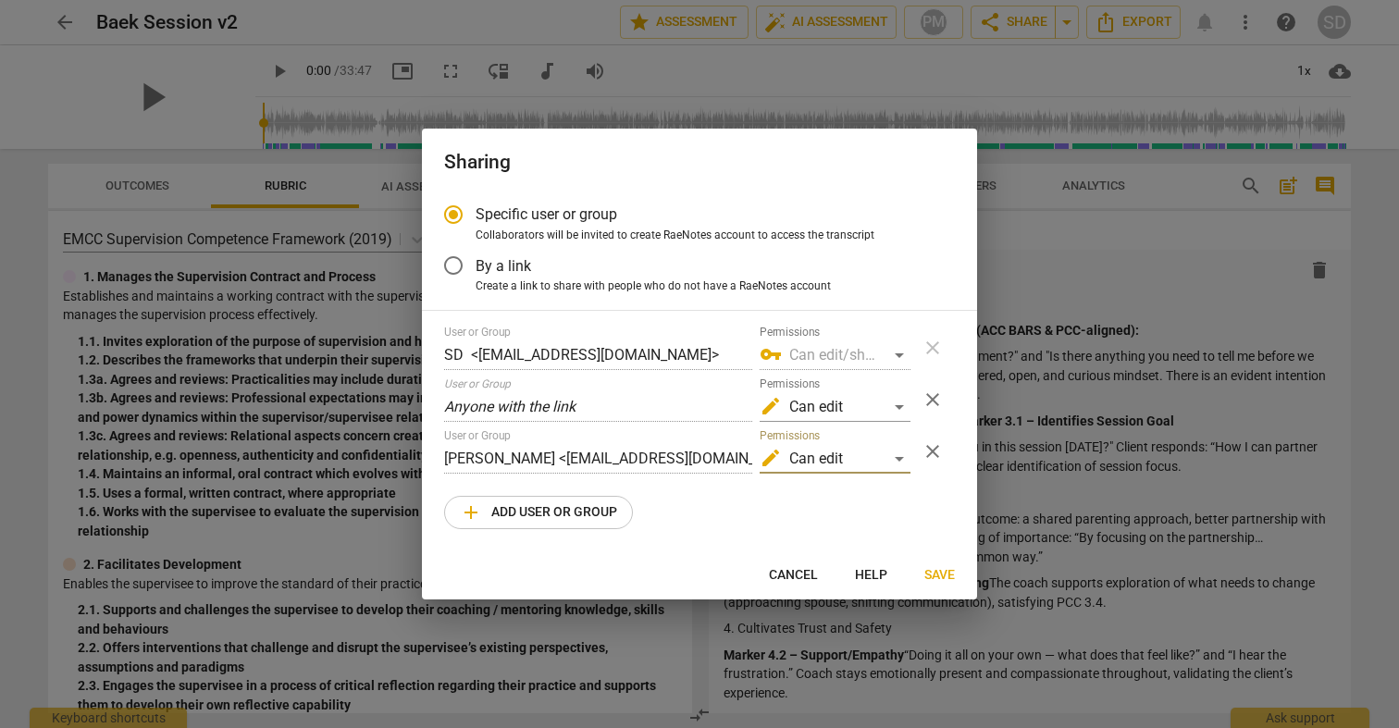
click at [942, 573] on span "Save" at bounding box center [939, 575] width 31 height 19
radio input "false"
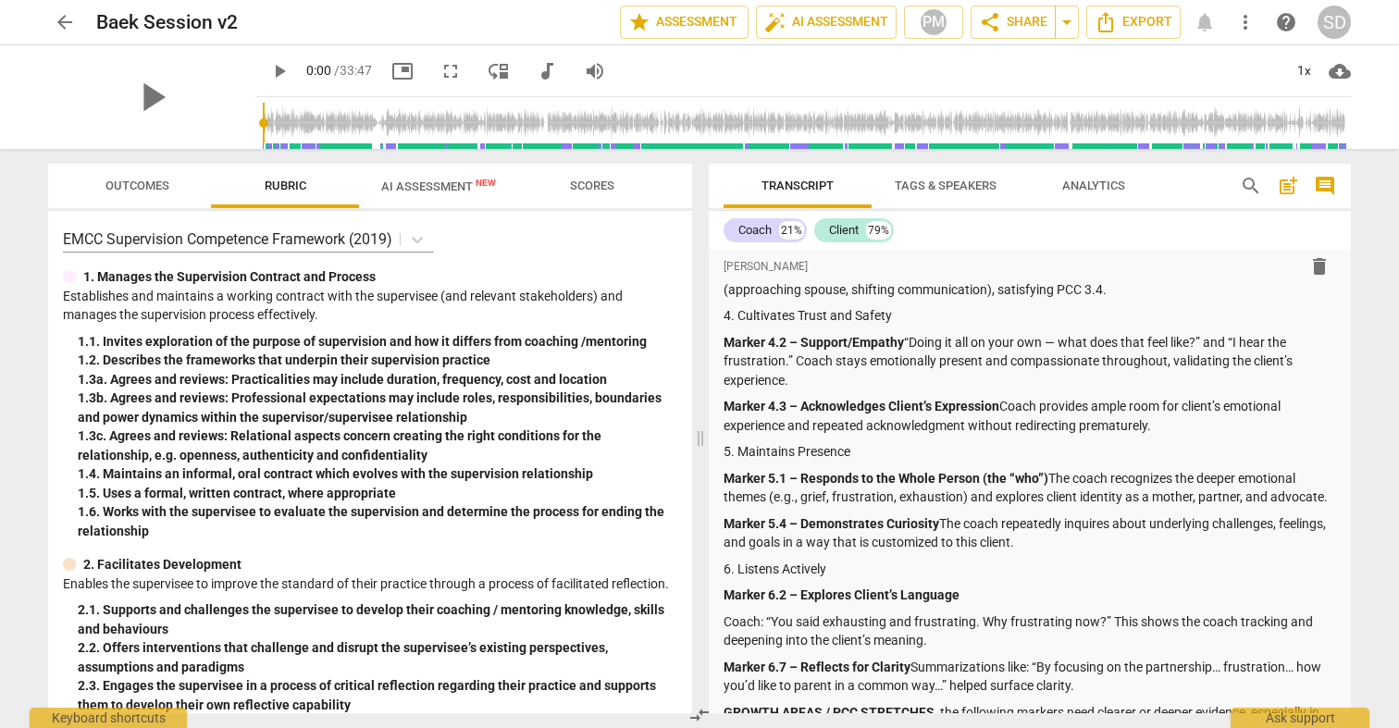
scroll to position [0, 0]
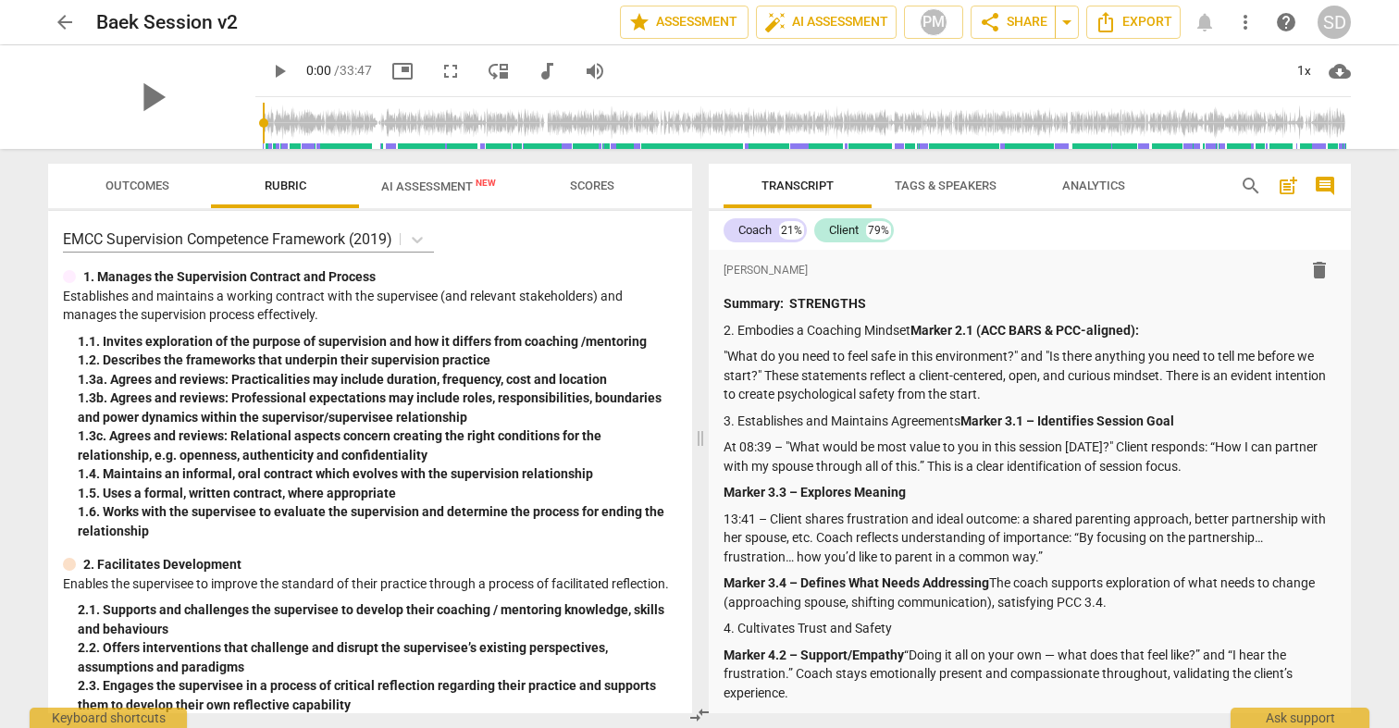
click at [58, 18] on span "arrow_back" at bounding box center [65, 22] width 22 height 22
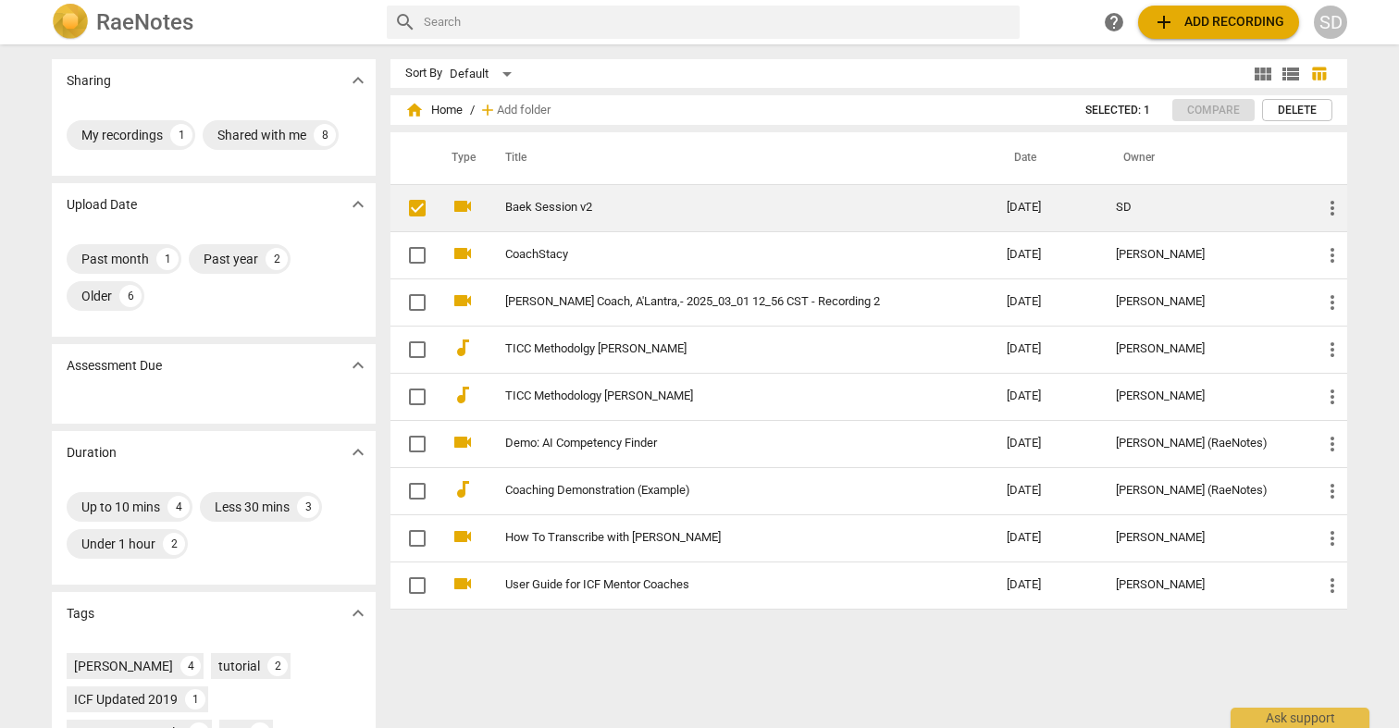
click at [1335, 209] on span "more_vert" at bounding box center [1332, 208] width 22 height 22
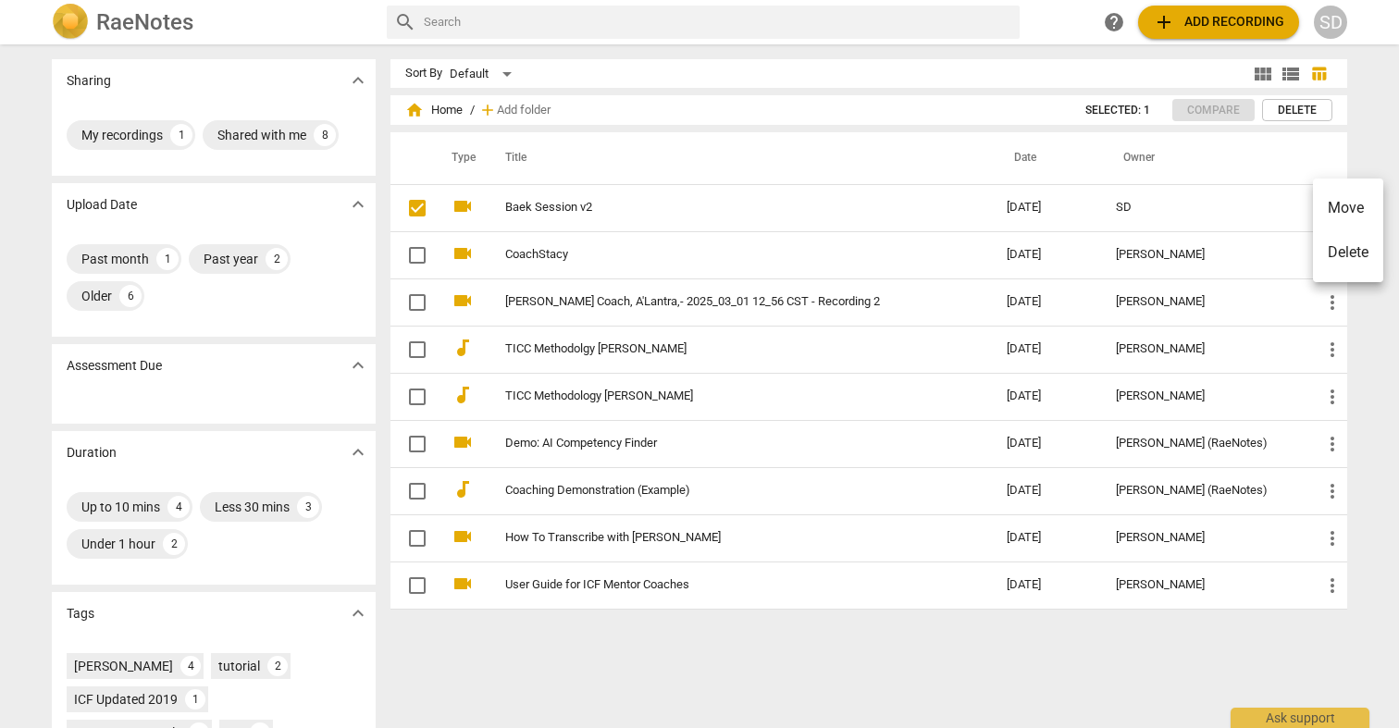
click at [410, 206] on div at bounding box center [699, 364] width 1399 height 728
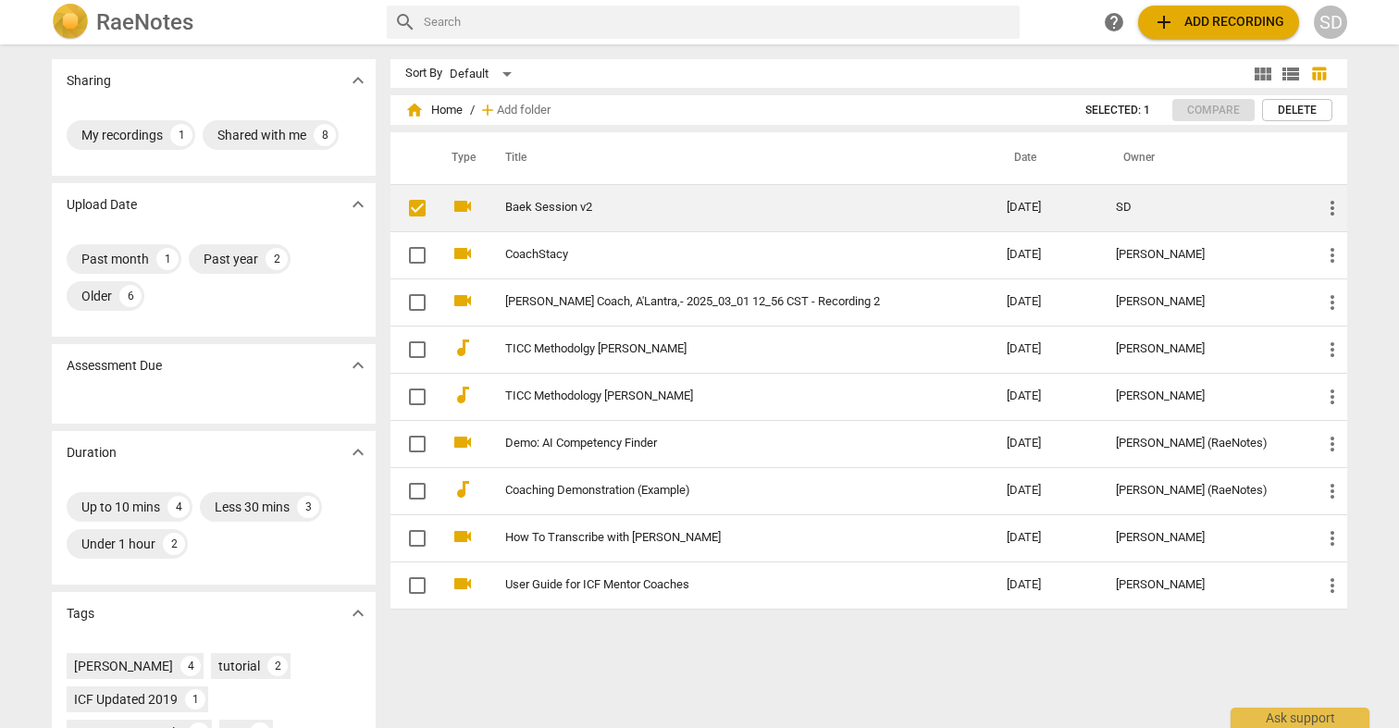
click at [519, 203] on link "Baek Session v2" at bounding box center [722, 208] width 435 height 14
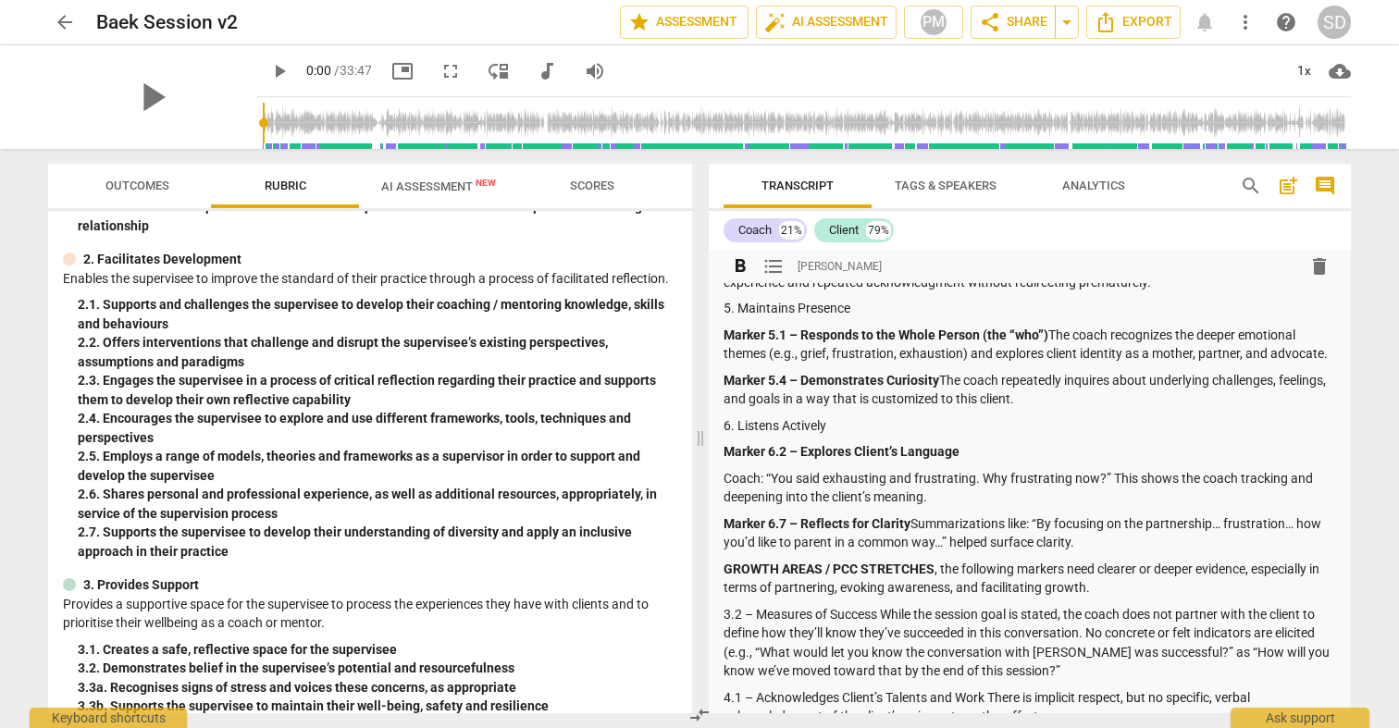
scroll to position [460, 0]
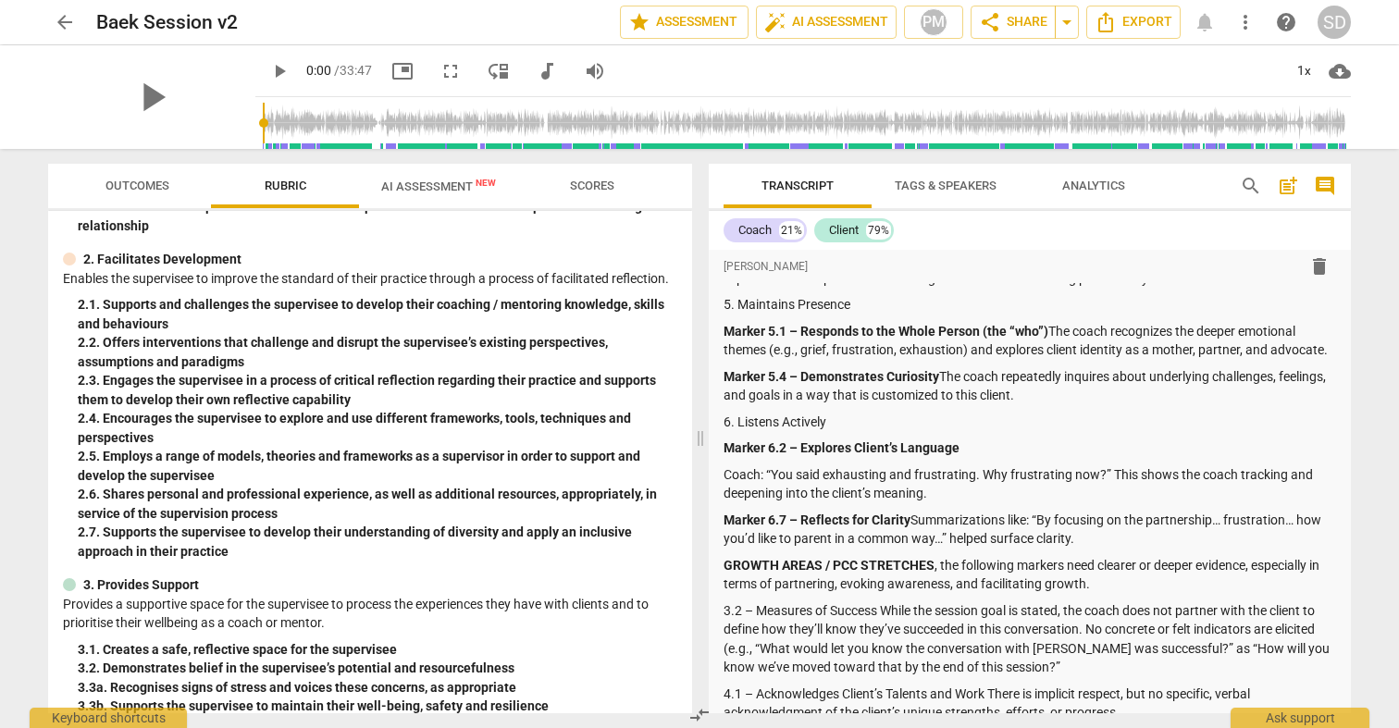
click at [268, 69] on span "play_arrow" at bounding box center [279, 71] width 22 height 22
type input "10"
click at [59, 19] on span "arrow_back" at bounding box center [65, 22] width 22 height 22
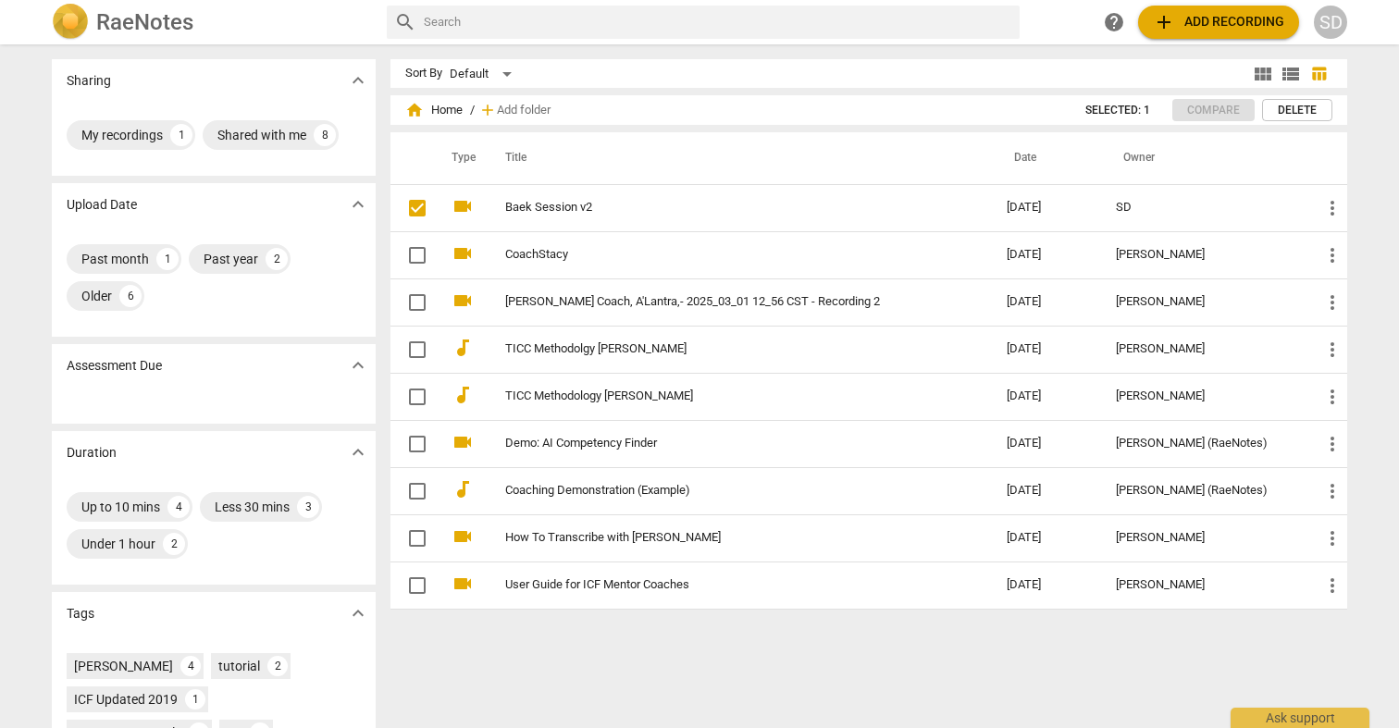
click at [1218, 29] on span "add Add recording" at bounding box center [1218, 22] width 131 height 22
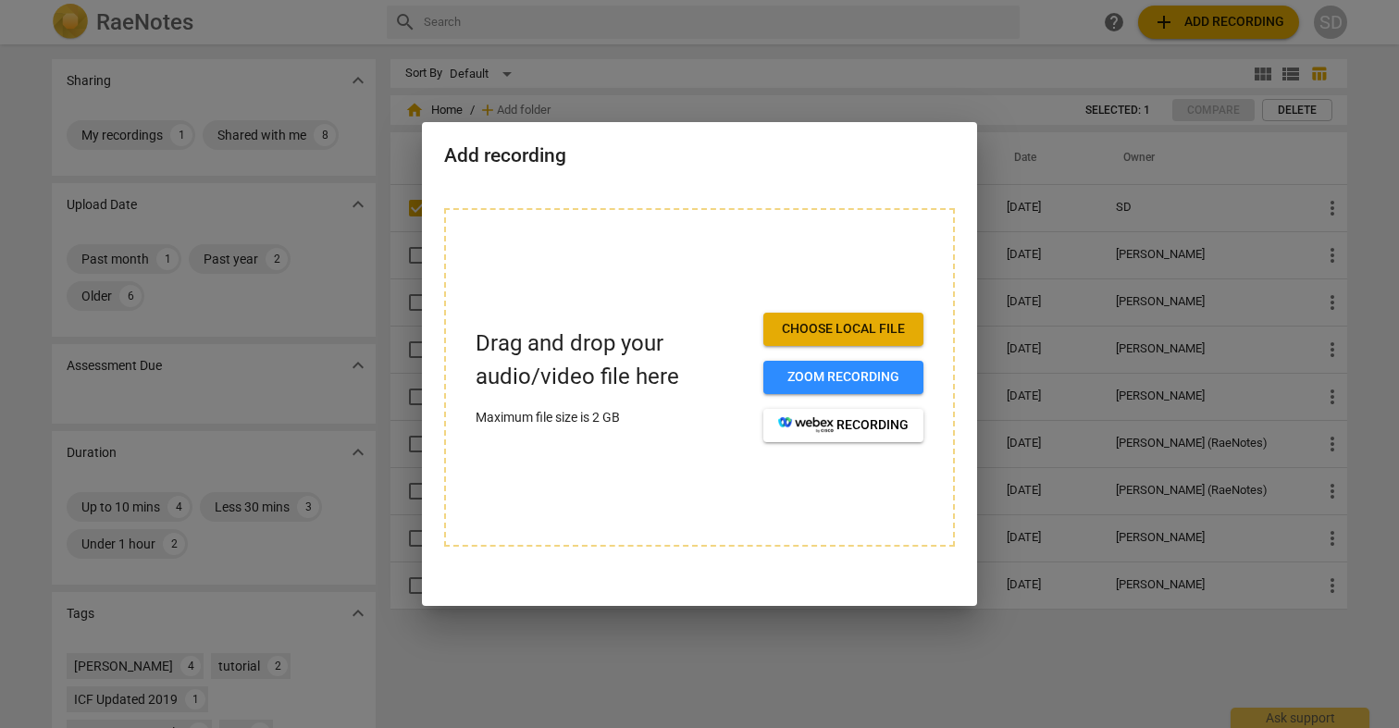
click at [867, 334] on span "Choose local file" at bounding box center [843, 329] width 130 height 19
drag, startPoint x: 3, startPoint y: 234, endPoint x: 168, endPoint y: 254, distance: 166.8
click at [168, 254] on div at bounding box center [699, 364] width 1399 height 728
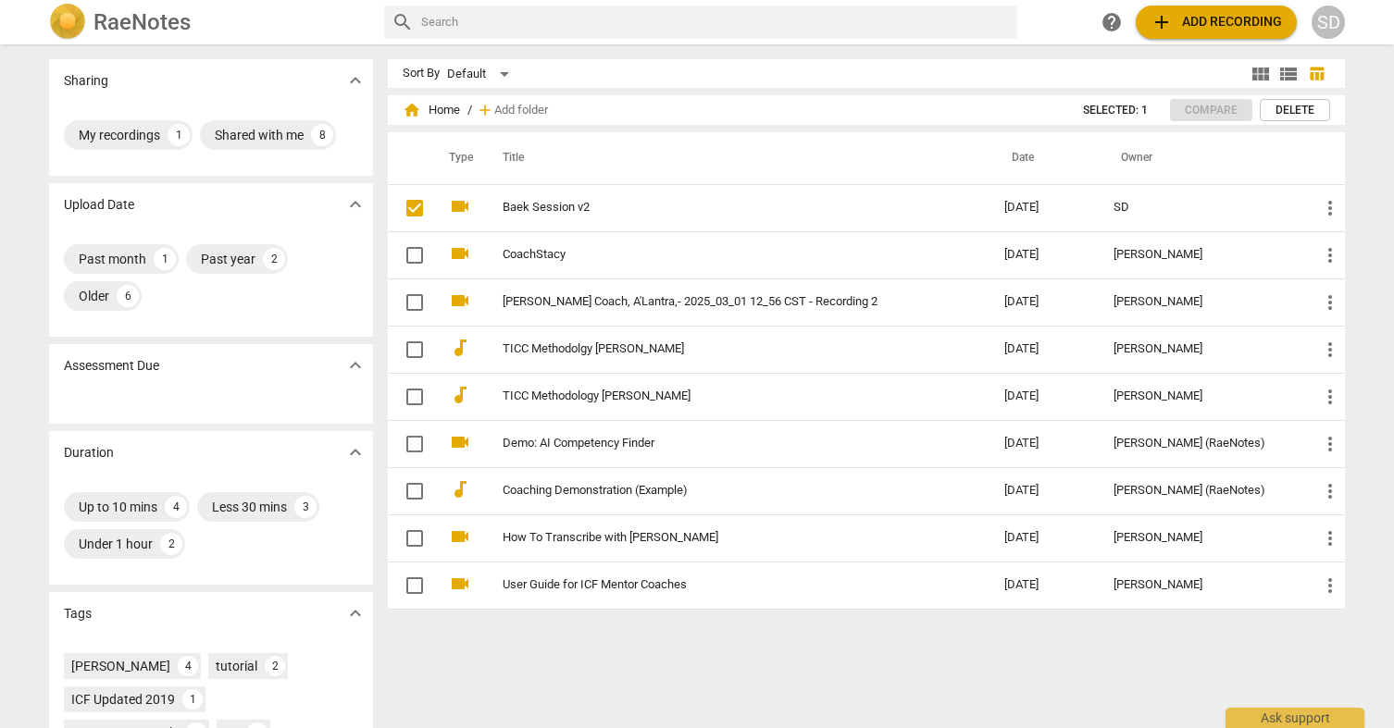
click at [1210, 28] on span "add Add recording" at bounding box center [1215, 22] width 131 height 22
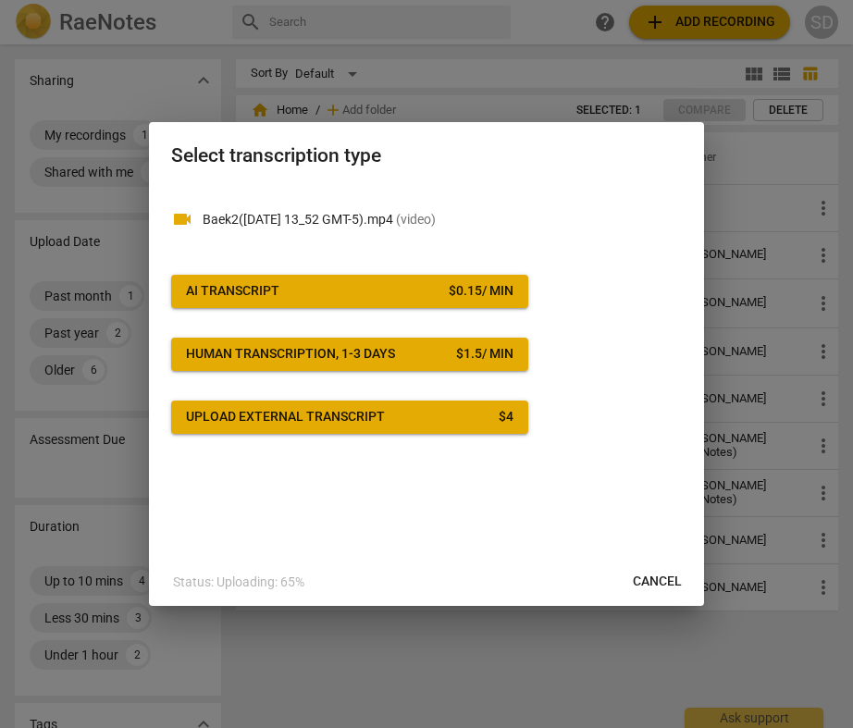
click at [369, 292] on span "AI Transcript $ 0.15 / min" at bounding box center [350, 291] width 328 height 19
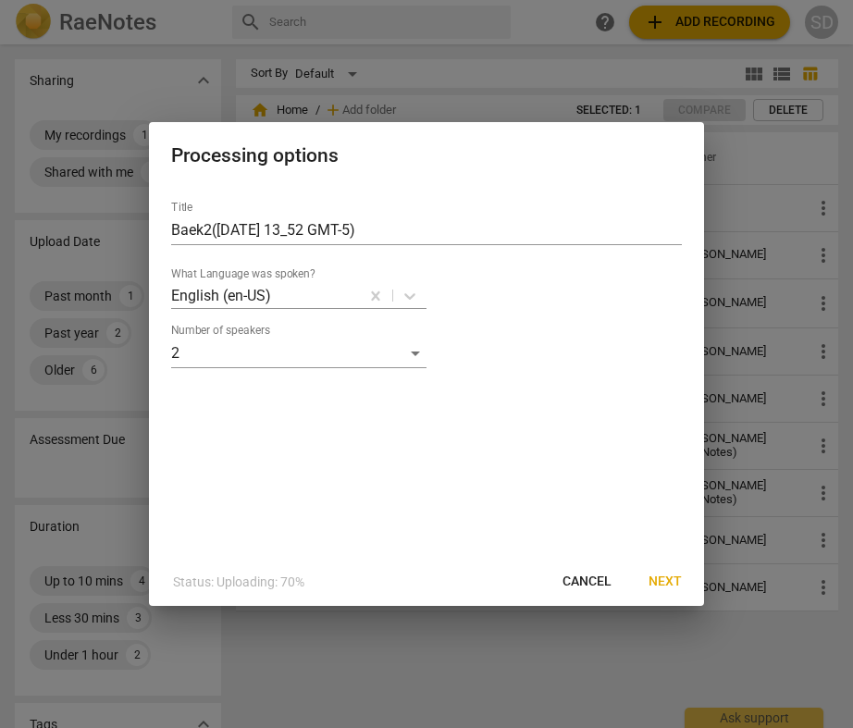
click at [667, 582] on span "Next" at bounding box center [665, 582] width 33 height 19
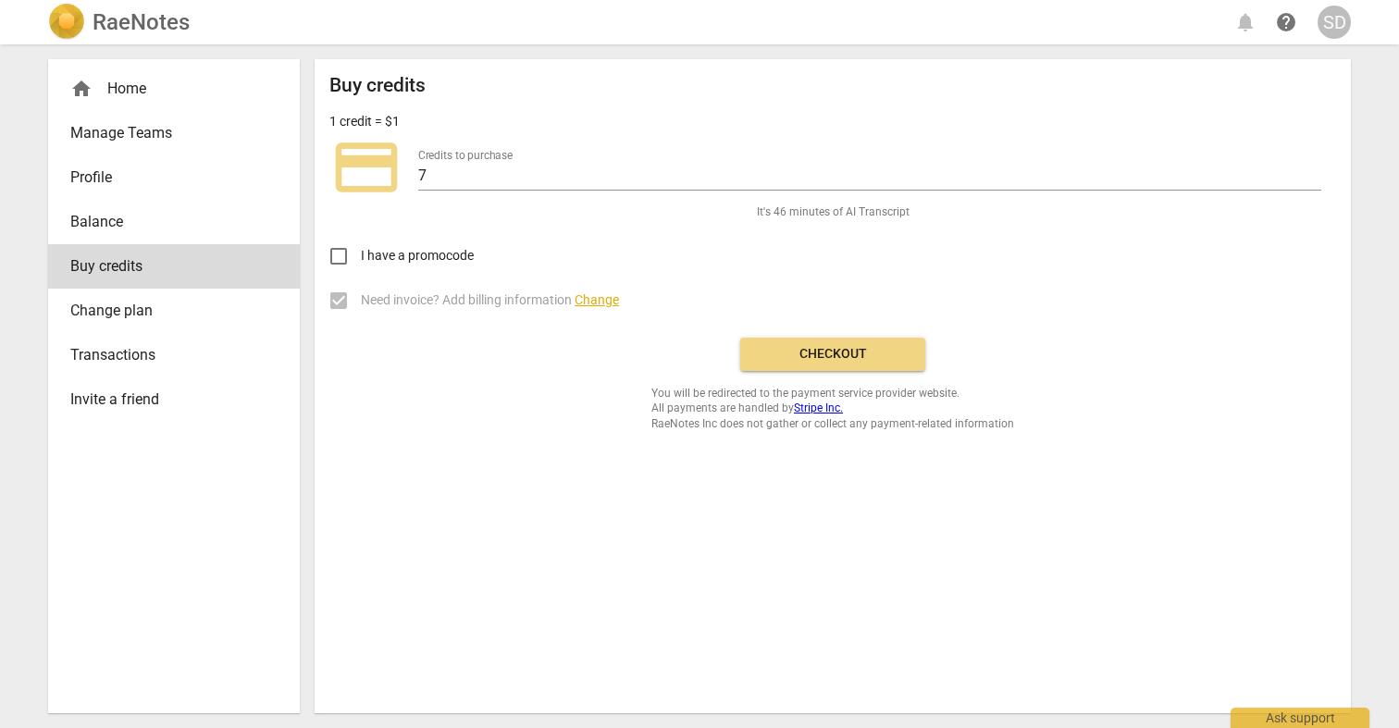
click at [863, 354] on span "Checkout" at bounding box center [832, 354] width 155 height 19
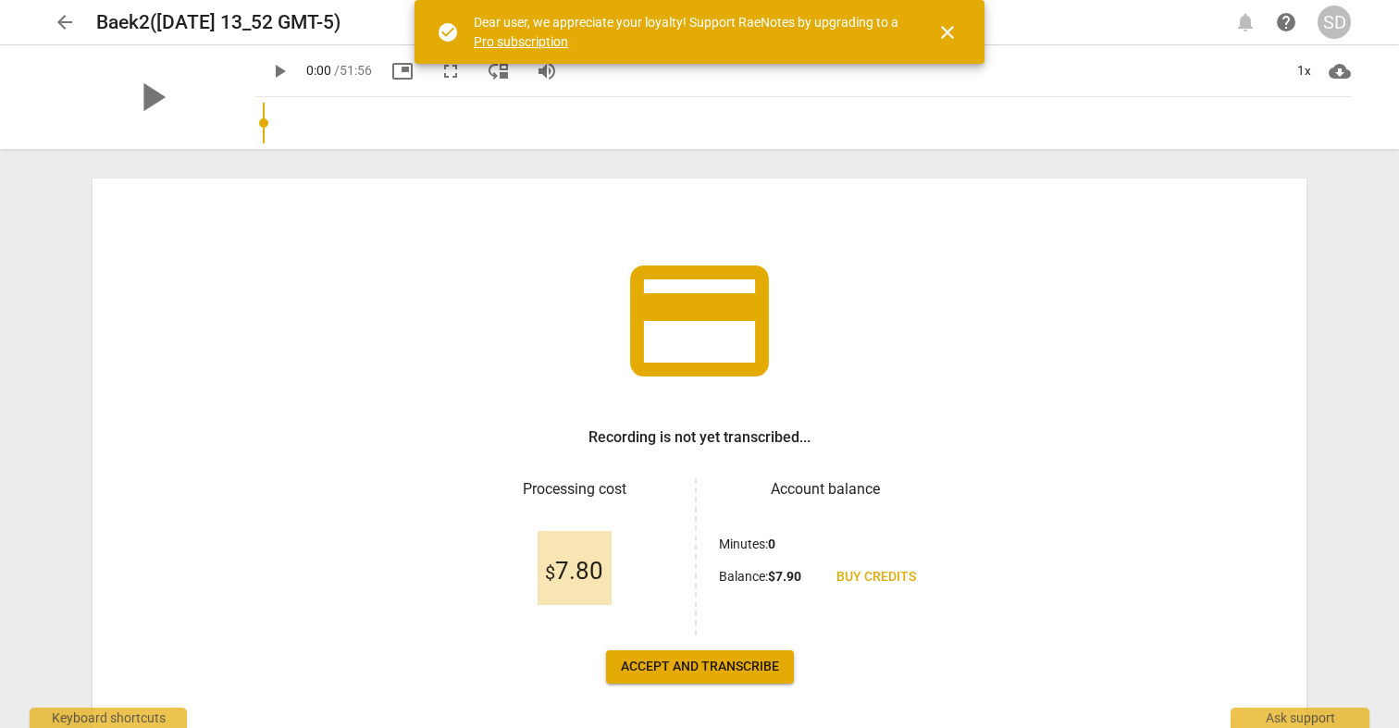
scroll to position [106, 0]
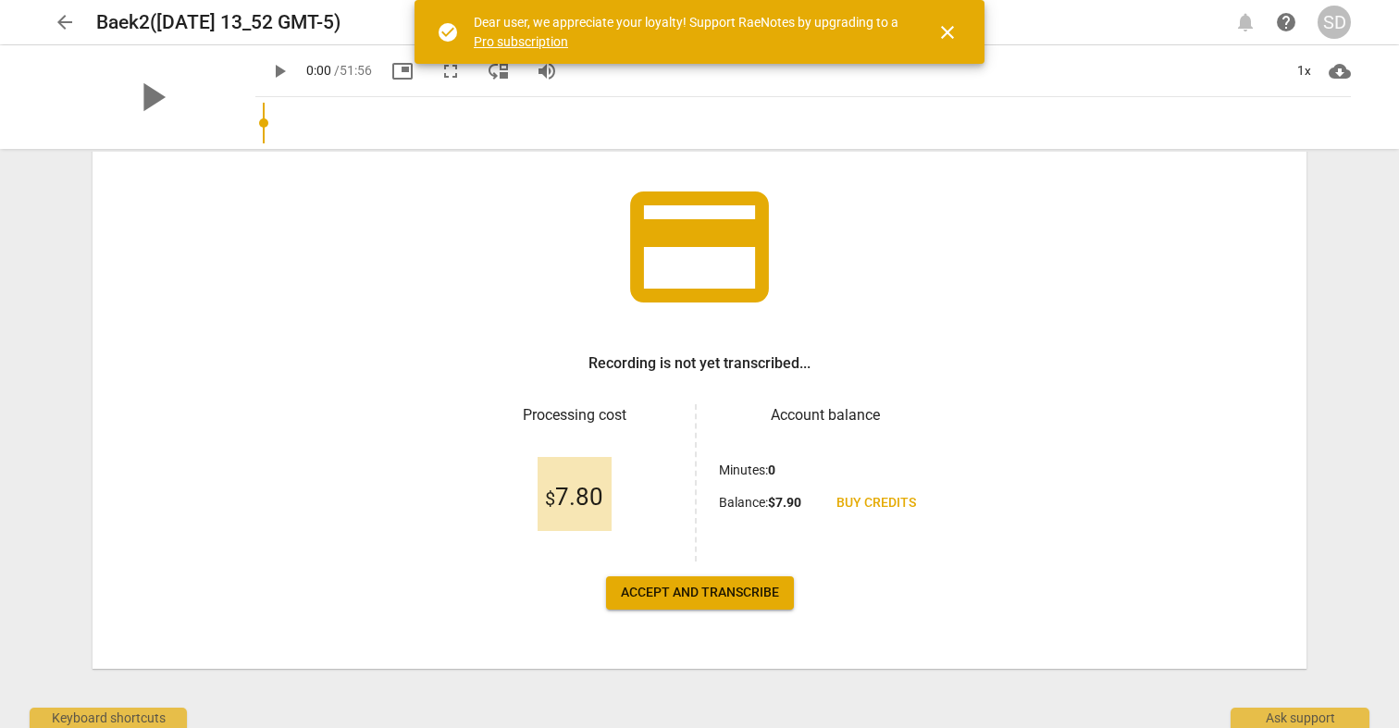
click at [665, 601] on span "Accept and transcribe" at bounding box center [700, 593] width 158 height 19
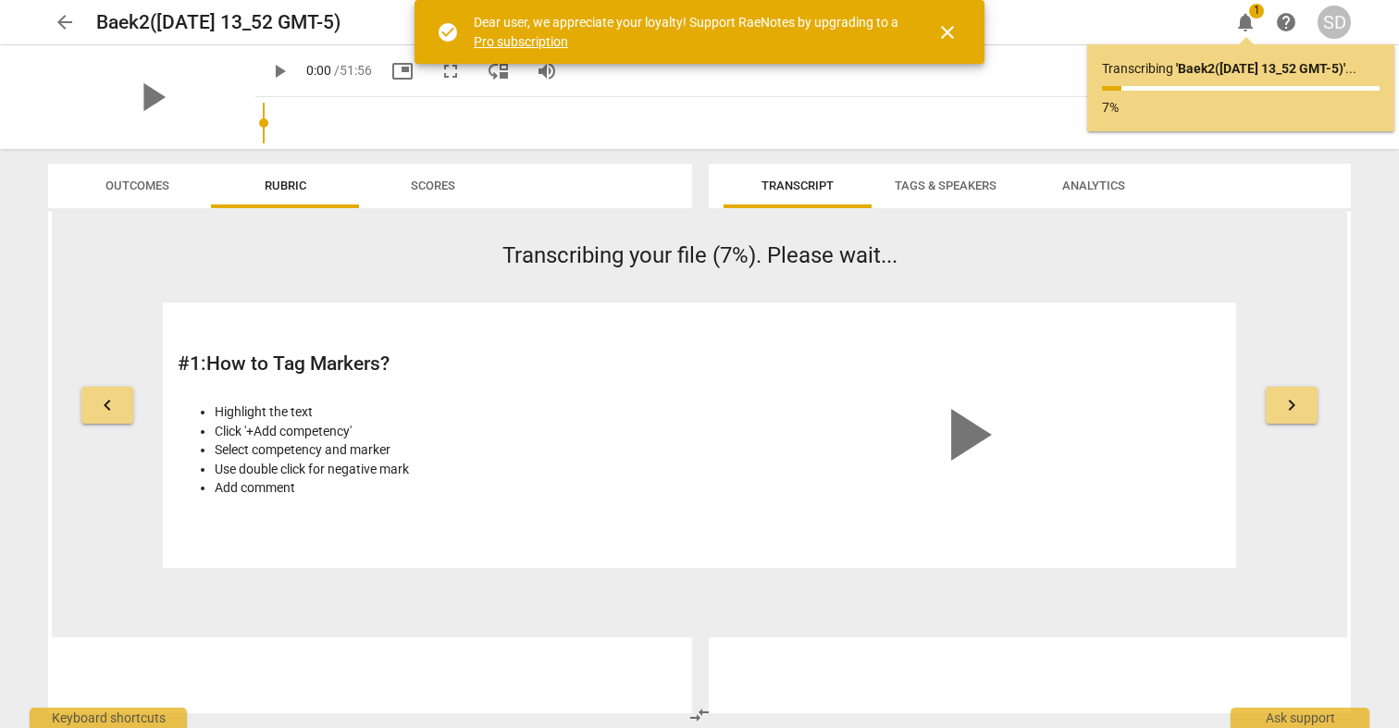
click at [952, 31] on span "close" at bounding box center [948, 32] width 22 height 22
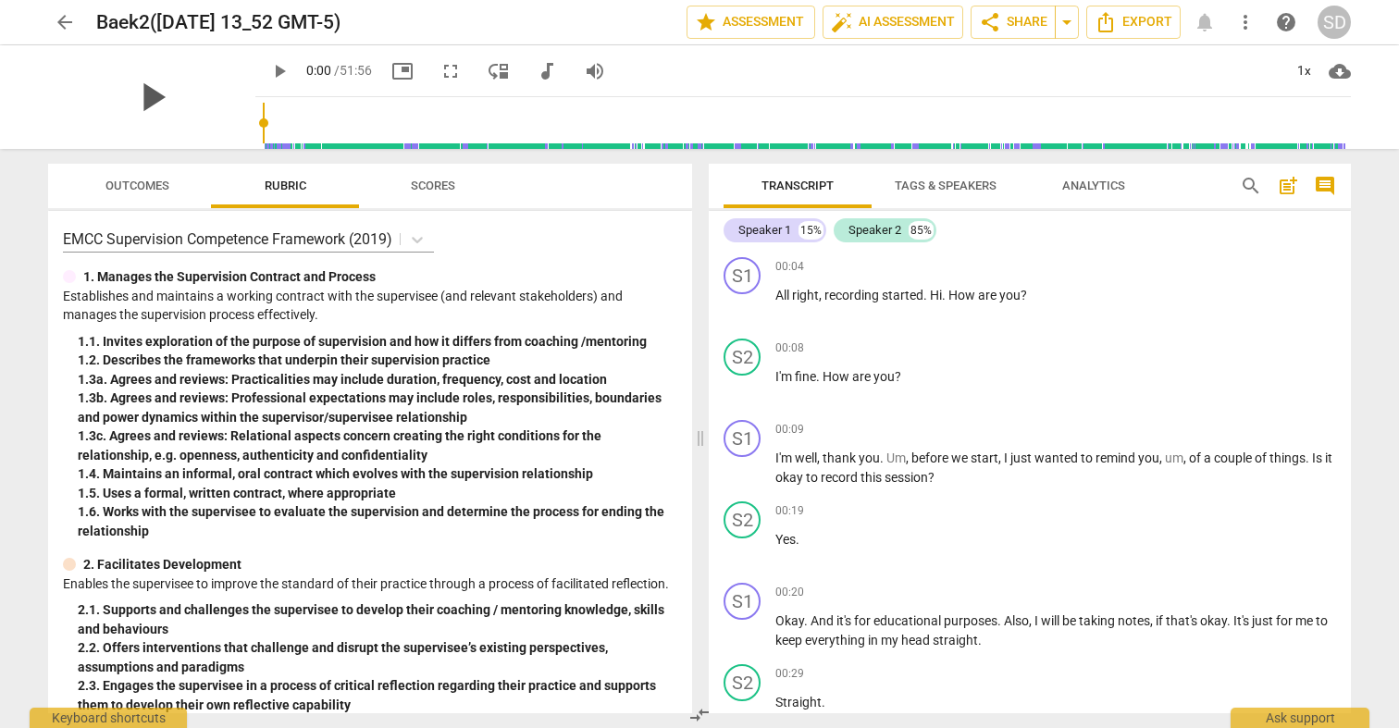
click at [138, 97] on span "play_arrow" at bounding box center [152, 97] width 48 height 48
click at [171, 103] on div "pause" at bounding box center [151, 97] width 207 height 104
click at [268, 66] on span "pause" at bounding box center [279, 71] width 22 height 22
type input "10"
click at [1066, 25] on span "arrow_drop_down" at bounding box center [1067, 22] width 22 height 22
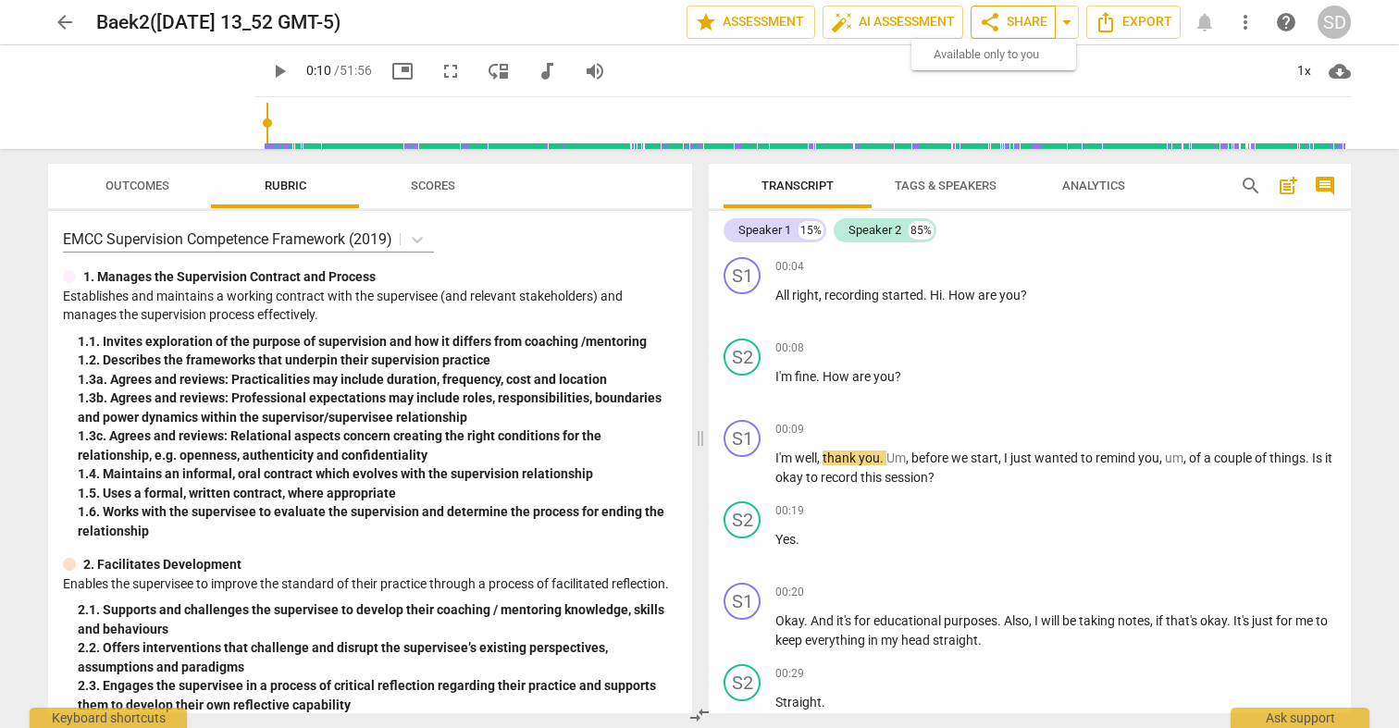
click at [1027, 24] on span "share Share" at bounding box center [1013, 22] width 68 height 22
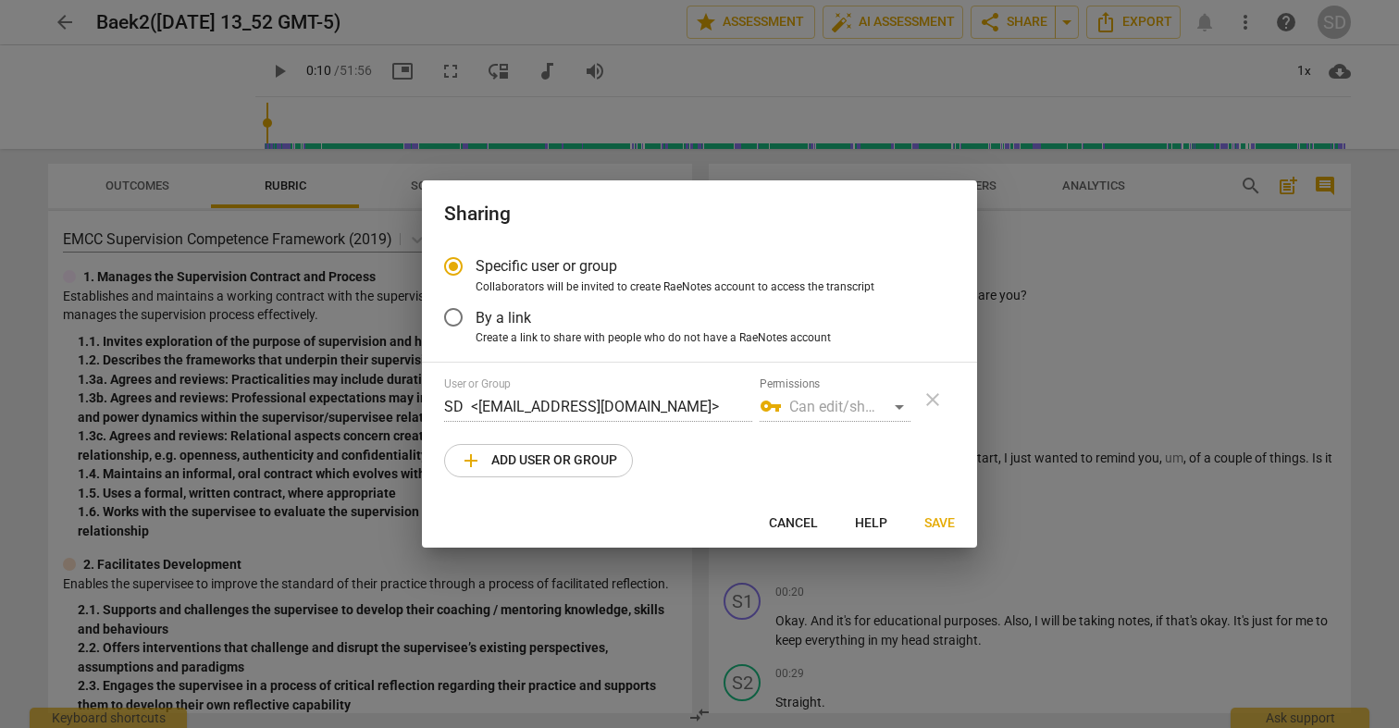
click at [604, 279] on span "Collaborators will be invited to create RaeNotes account to access the transcri…" at bounding box center [675, 287] width 399 height 17
click at [0, 0] on input "Collaborators will be invited to create RaeNotes account to access the transcri…" at bounding box center [0, 0] width 0 height 0
click at [566, 462] on span "add Add user or group" at bounding box center [538, 461] width 157 height 22
radio input "false"
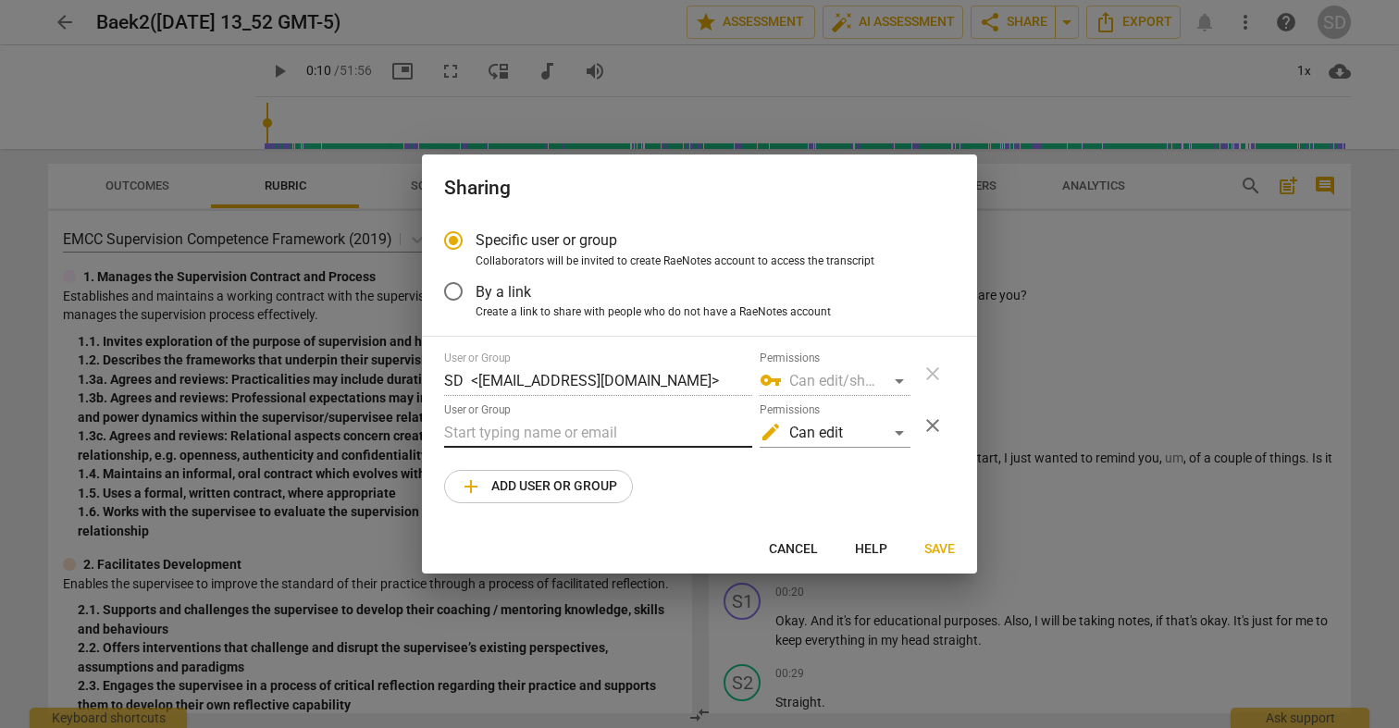
click at [570, 434] on input "text" at bounding box center [598, 433] width 308 height 30
type input "P"
click at [900, 434] on div "edit Can edit" at bounding box center [835, 433] width 151 height 30
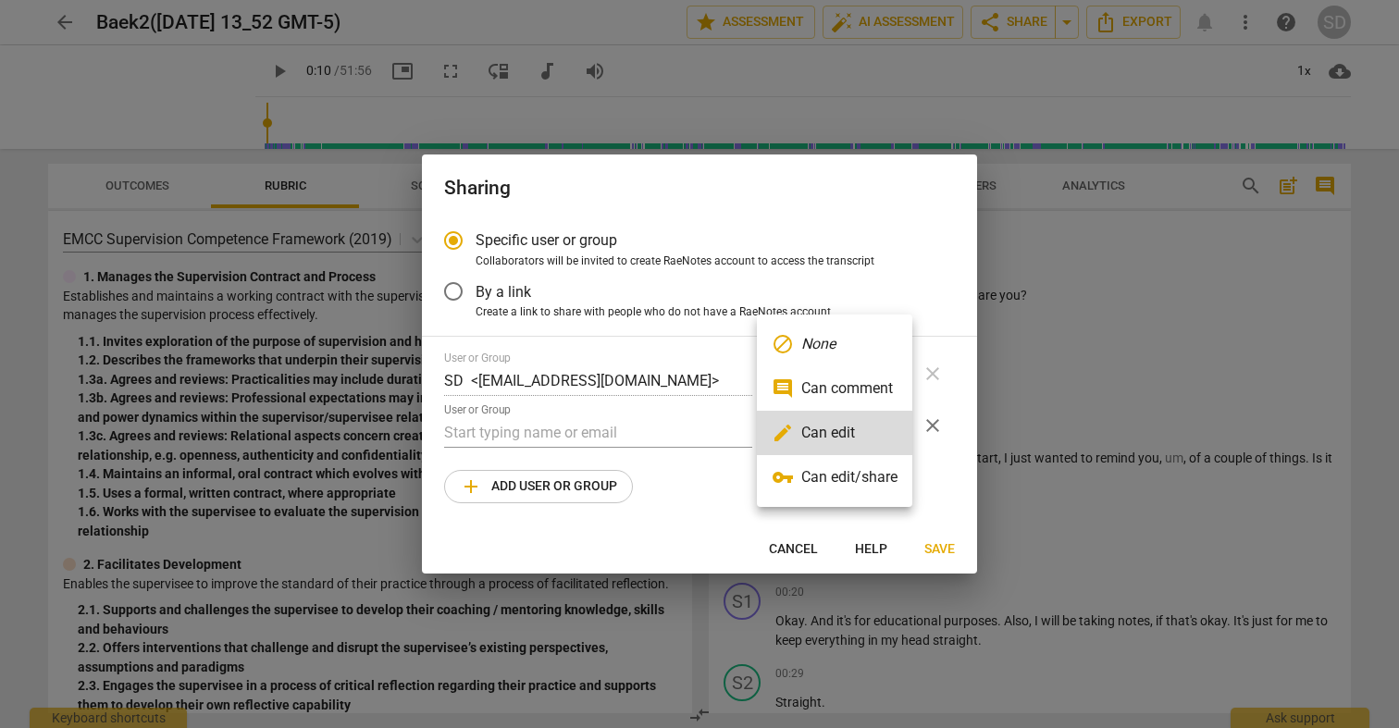
click at [673, 515] on div at bounding box center [699, 364] width 1399 height 728
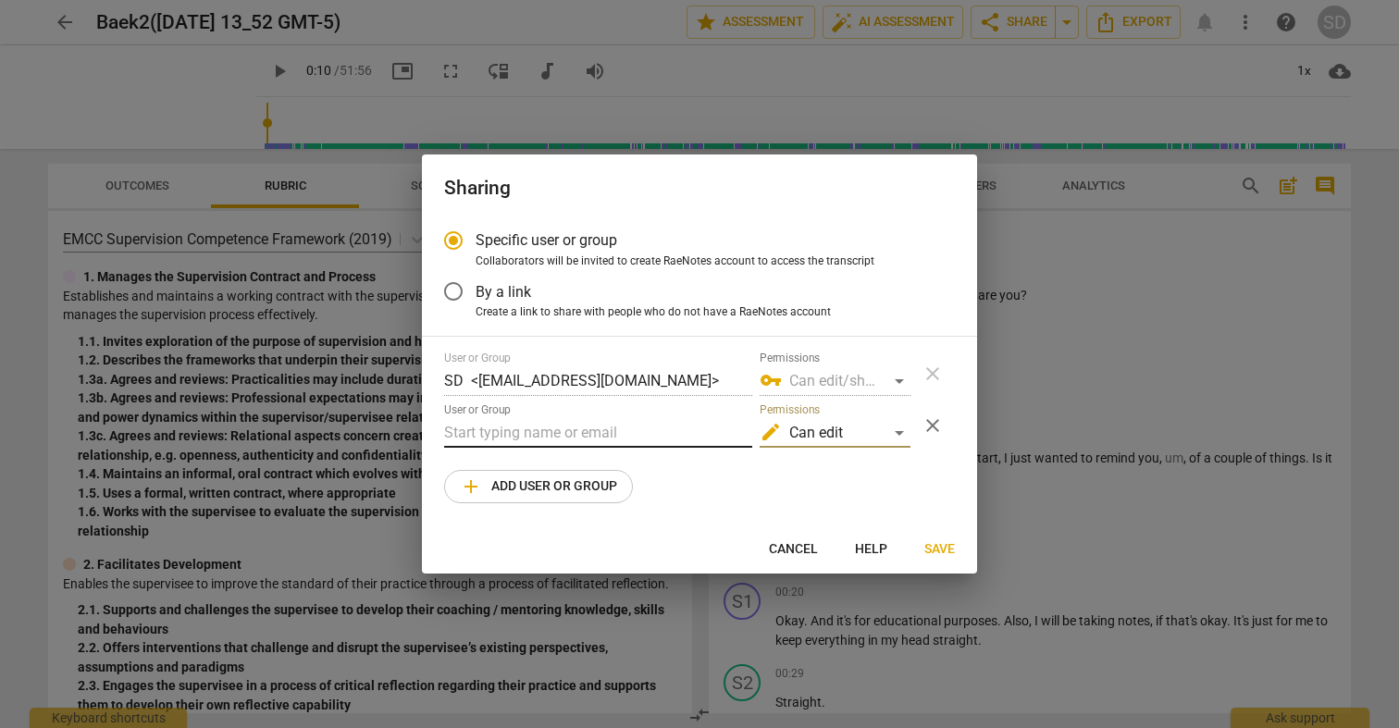
click at [607, 435] on input "text" at bounding box center [598, 433] width 308 height 30
click at [600, 432] on input "Pauline" at bounding box center [598, 433] width 308 height 30
click at [582, 435] on input "Pauline" at bounding box center [598, 433] width 308 height 30
type input "[PERSON_NAME]"
click at [888, 470] on div "User or Group SD <sdc6094@gmail.com> Permissions vpn_key Can edit/share close U…" at bounding box center [699, 428] width 511 height 152
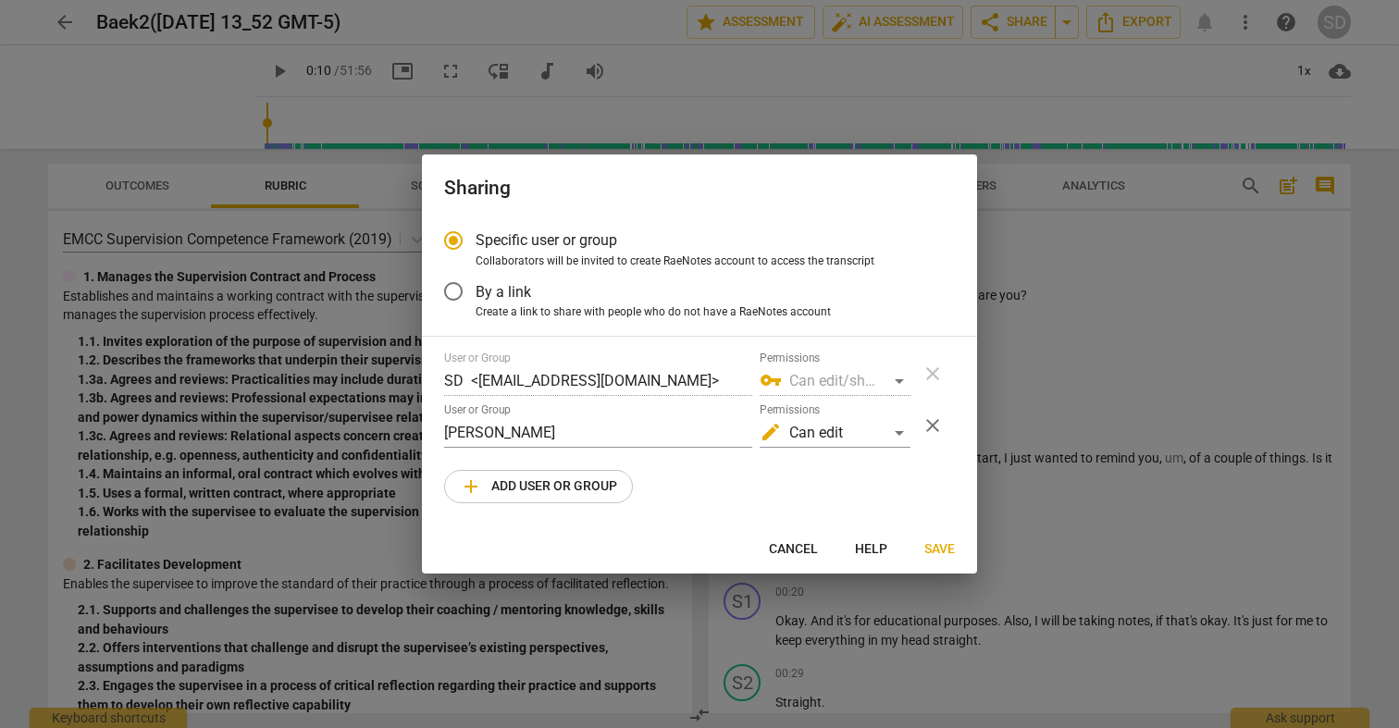
click at [934, 547] on span "Save" at bounding box center [939, 549] width 31 height 19
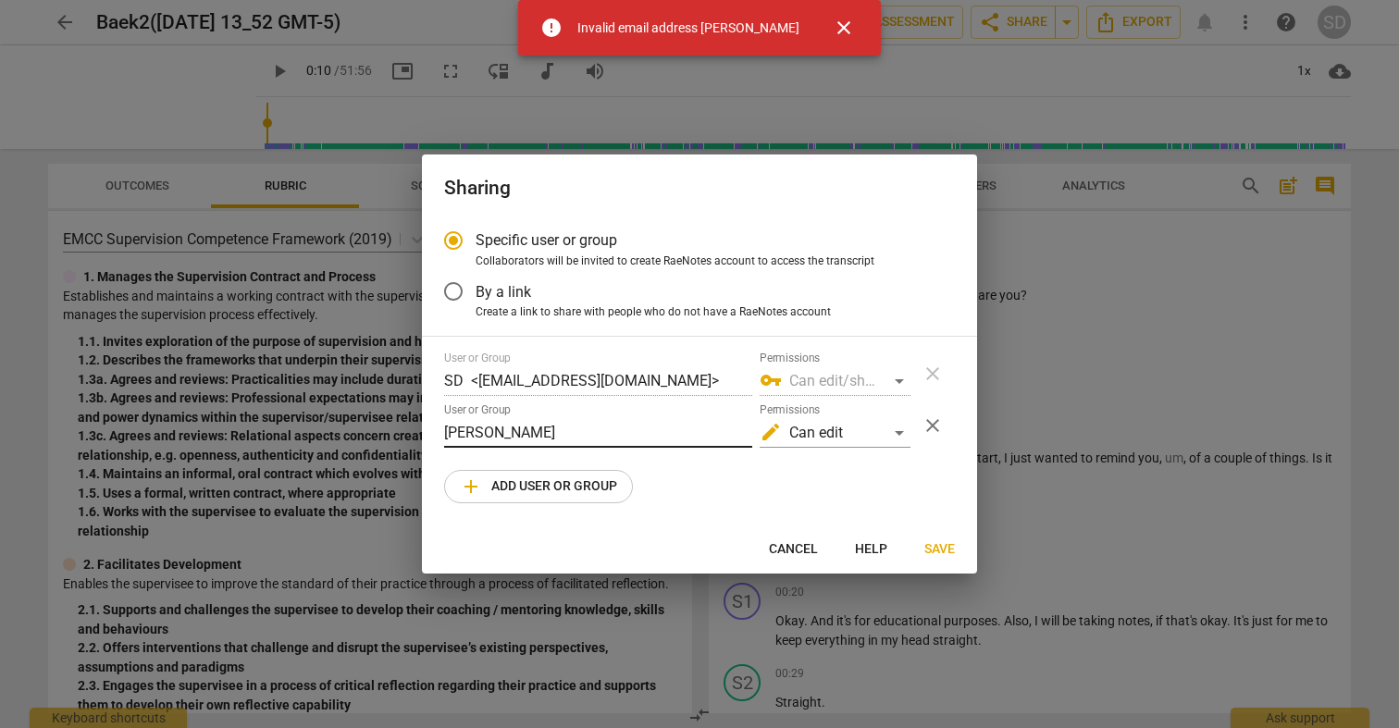
click at [561, 431] on input "[PERSON_NAME]" at bounding box center [598, 433] width 308 height 30
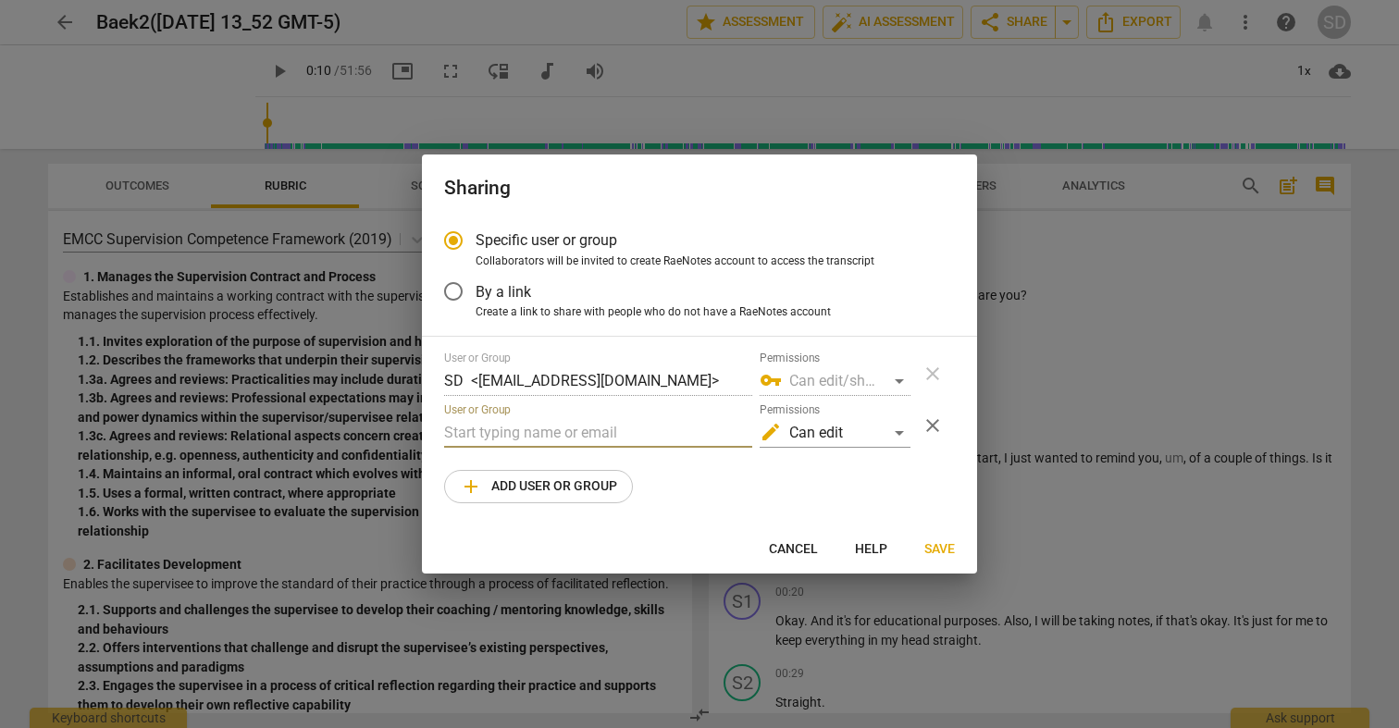
click at [525, 438] on input "text" at bounding box center [598, 433] width 308 height 30
paste input "pauline@movingthehumanspirit.com"
type input "pauline@movingthehumanspirit.com"
click at [945, 550] on span "Save" at bounding box center [939, 549] width 31 height 19
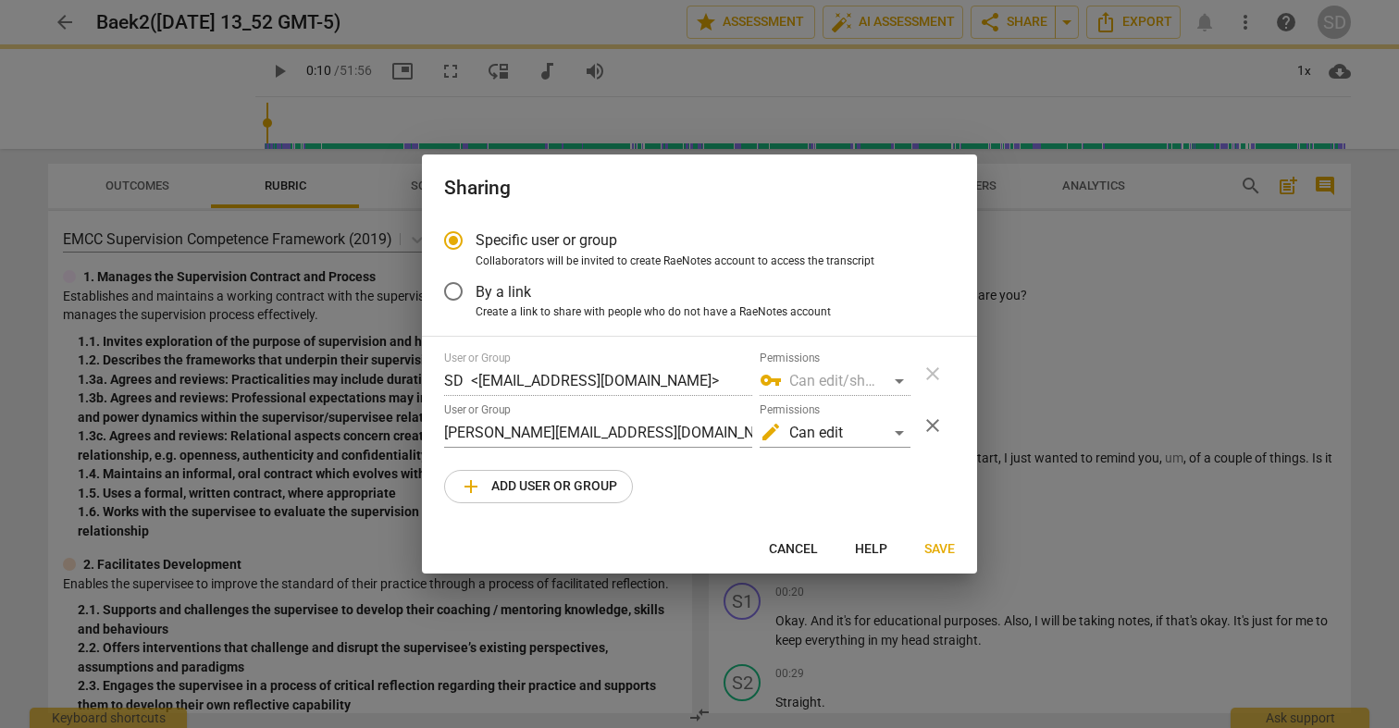
radio input "false"
type input "Pauline MTHS <pauline@movingthehumanspirit.com>"
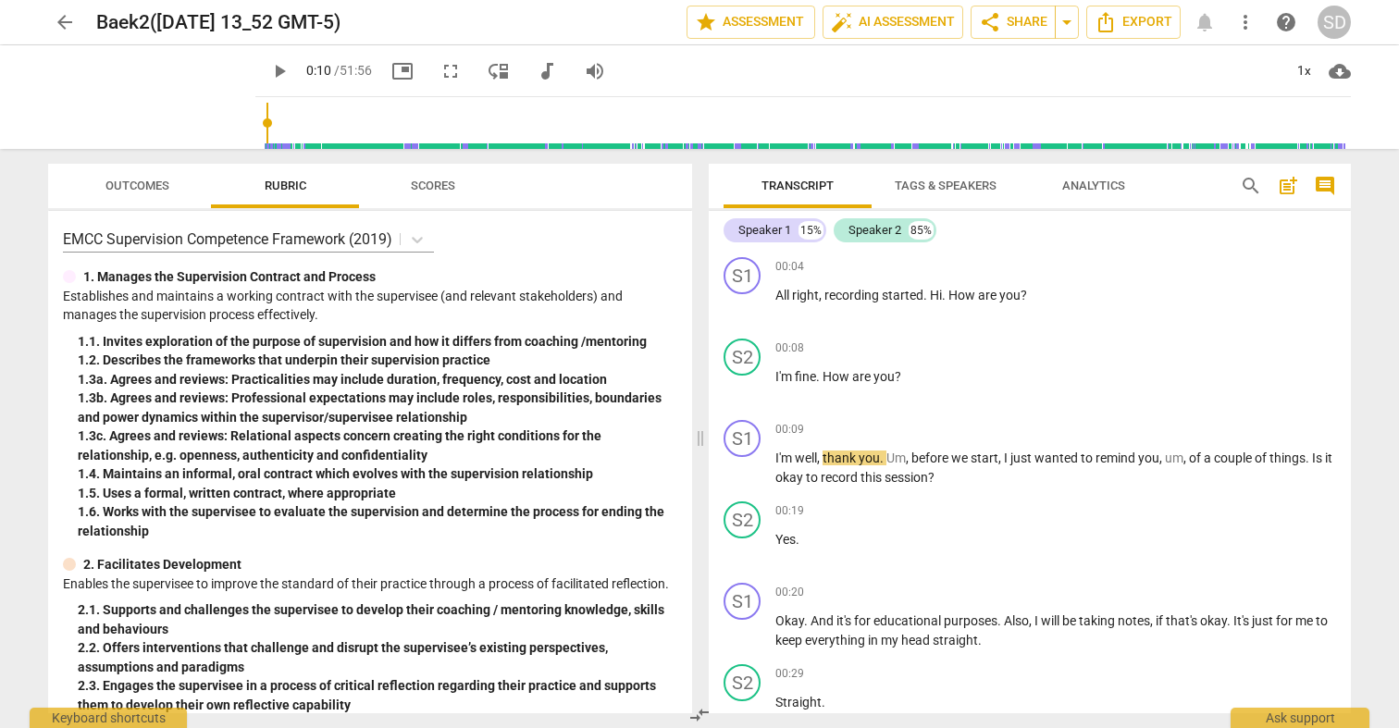
click at [57, 19] on span "arrow_back" at bounding box center [65, 22] width 22 height 22
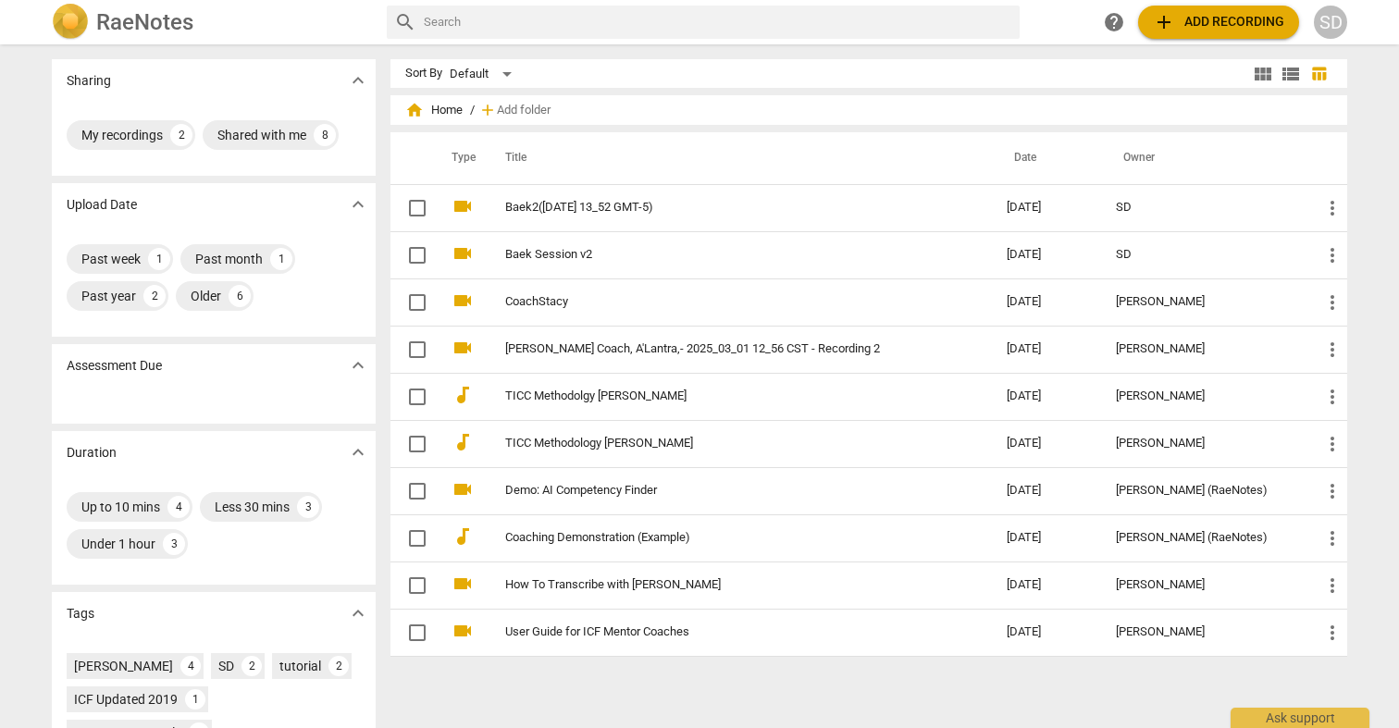
click at [1259, 79] on span "view_module" at bounding box center [1263, 74] width 22 height 22
